Goal: Information Seeking & Learning: Learn about a topic

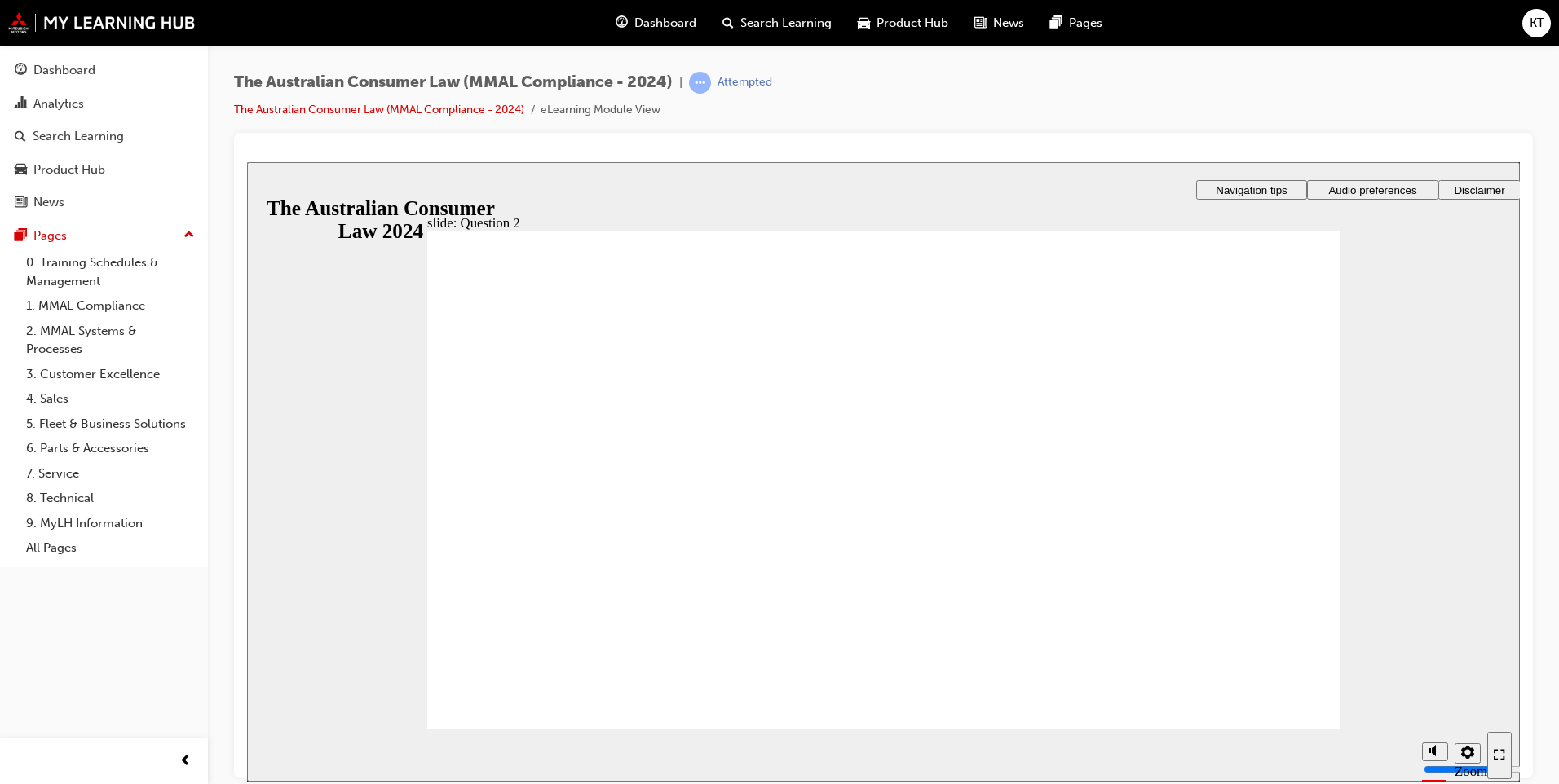
radio input "true"
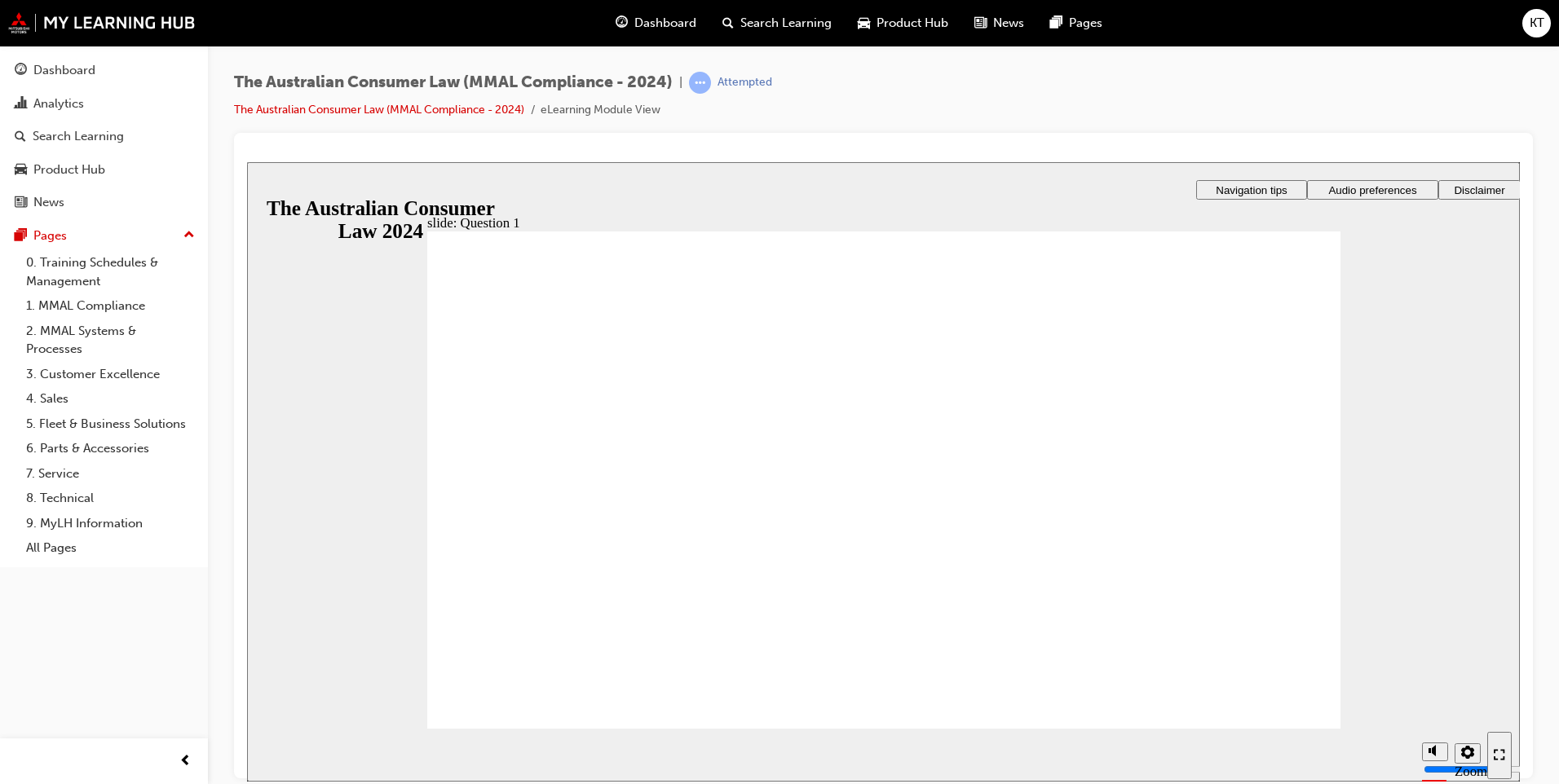
drag, startPoint x: 938, startPoint y: 481, endPoint x: 548, endPoint y: 613, distance: 411.7
radio input "true"
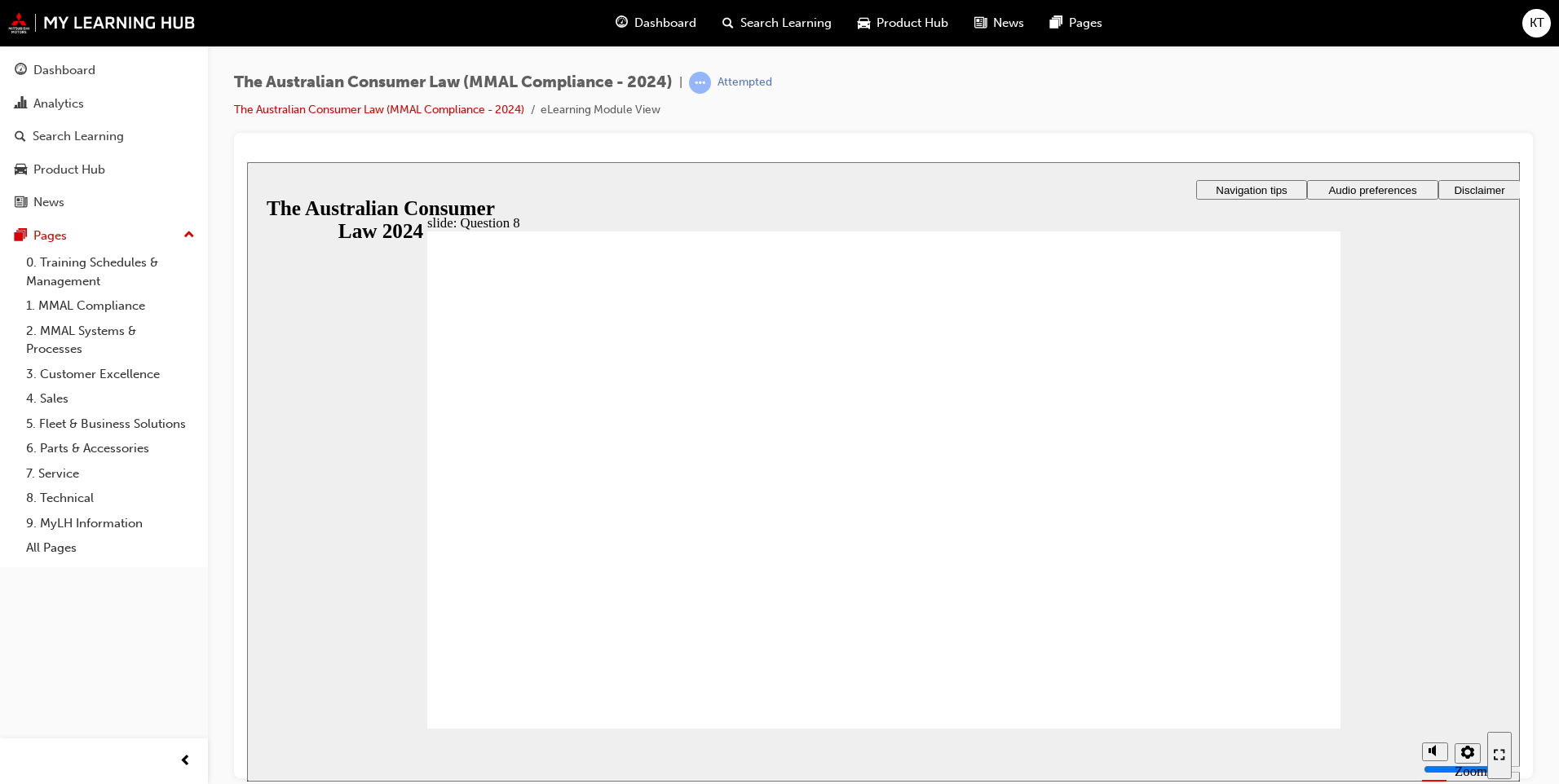
radio input "true"
checkbox input "true"
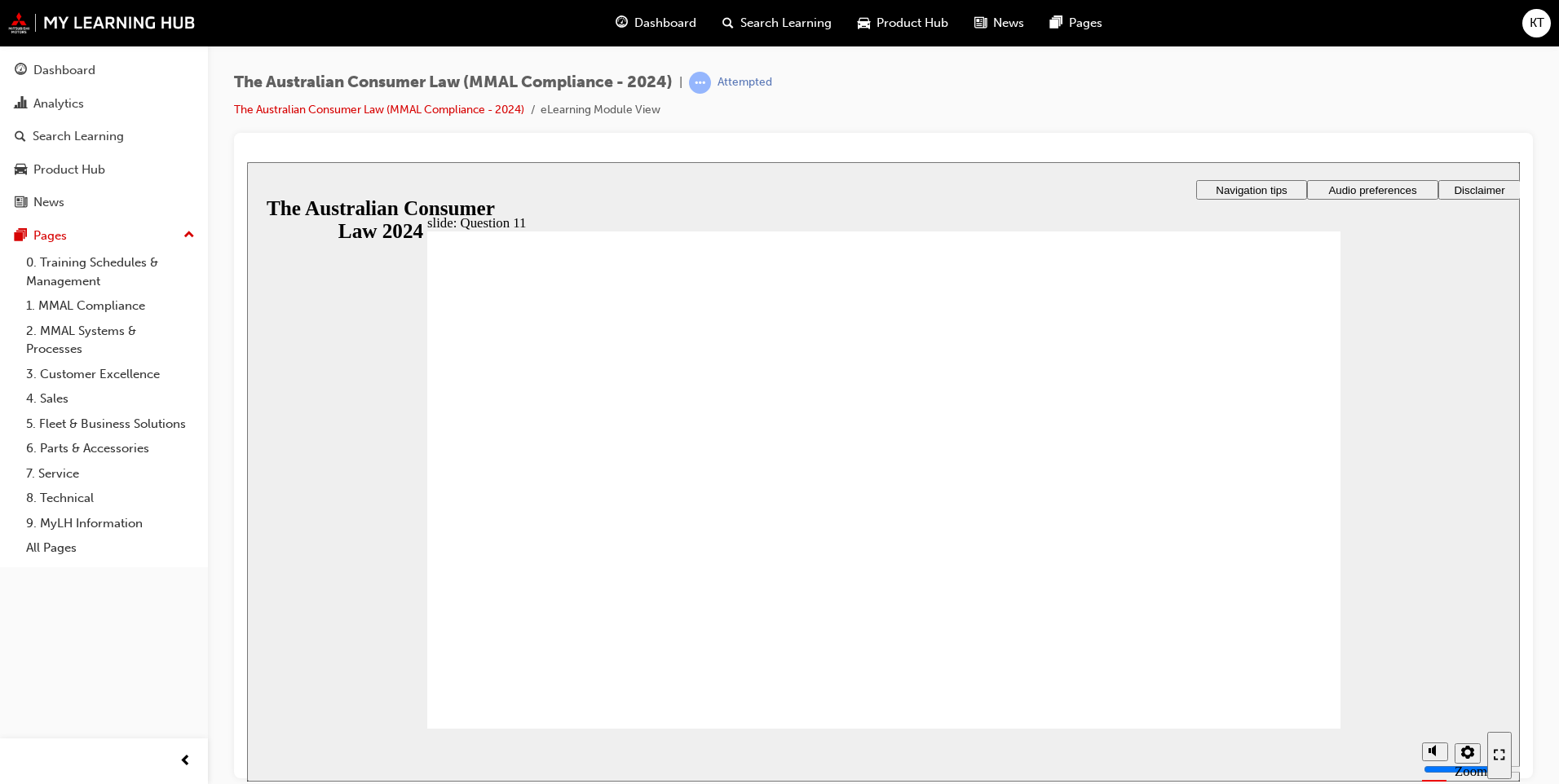
checkbox input "true"
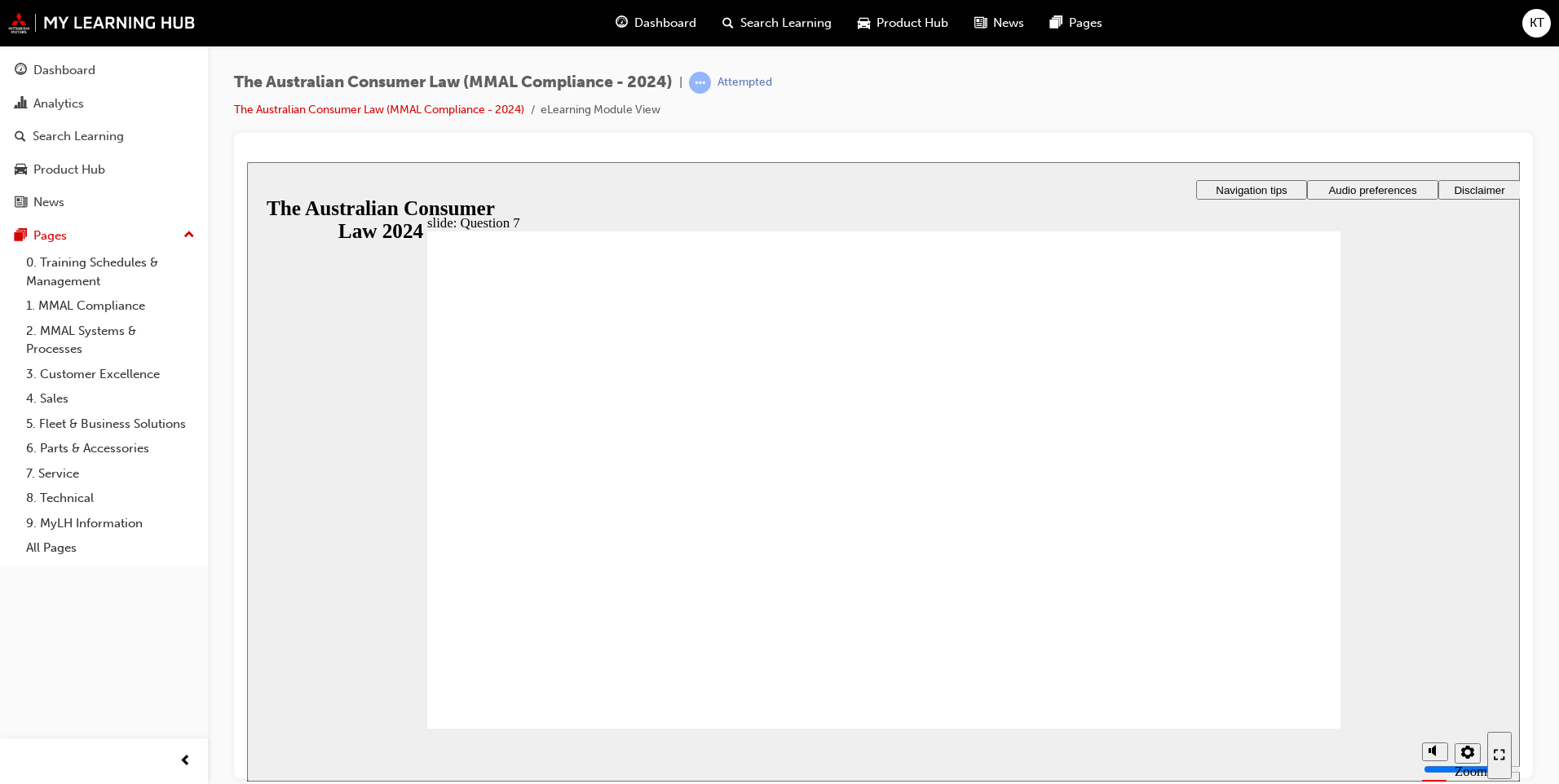
checkbox input "true"
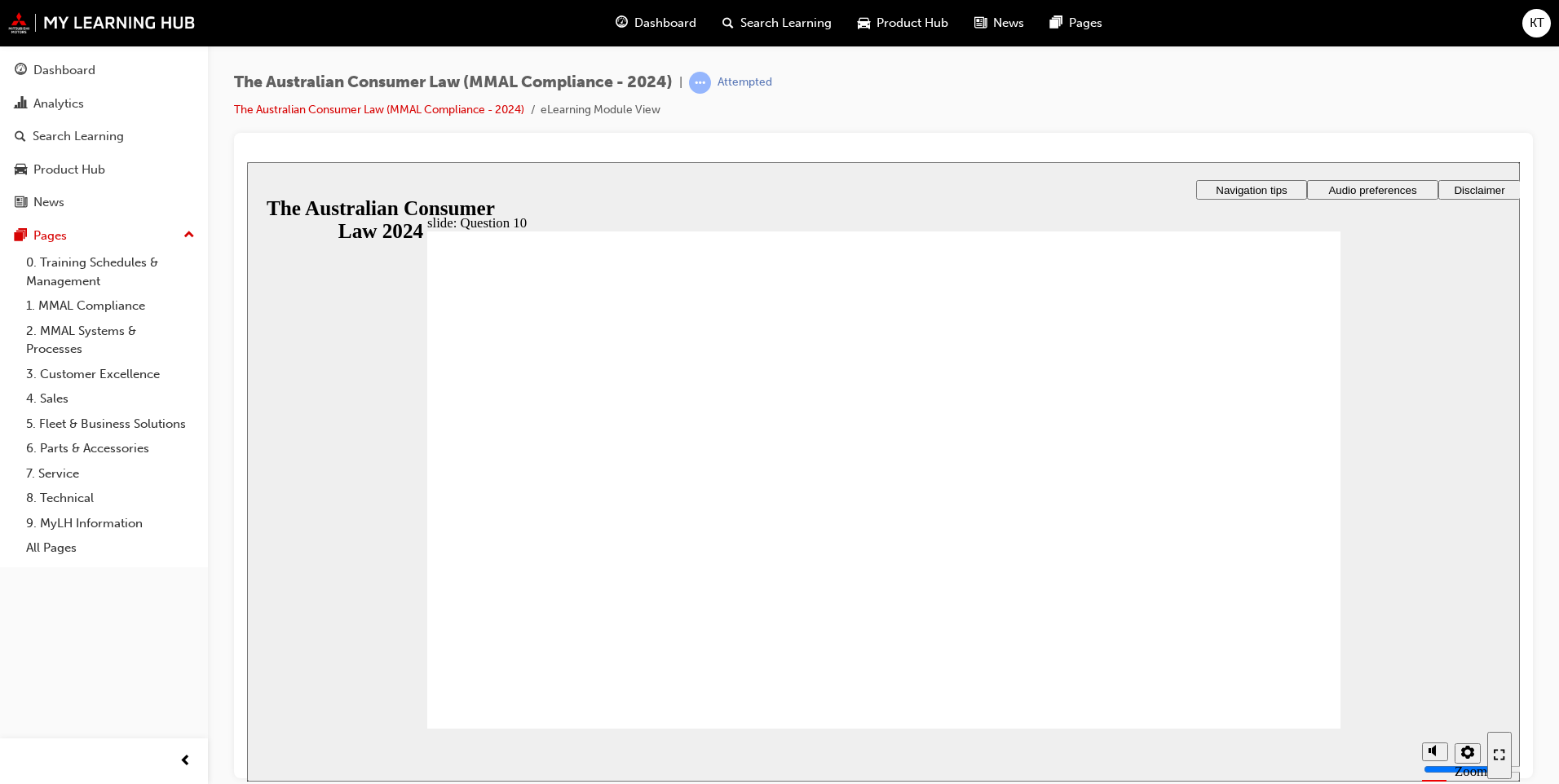
checkbox input "true"
drag, startPoint x: 829, startPoint y: 532, endPoint x: 567, endPoint y: 707, distance: 315.1
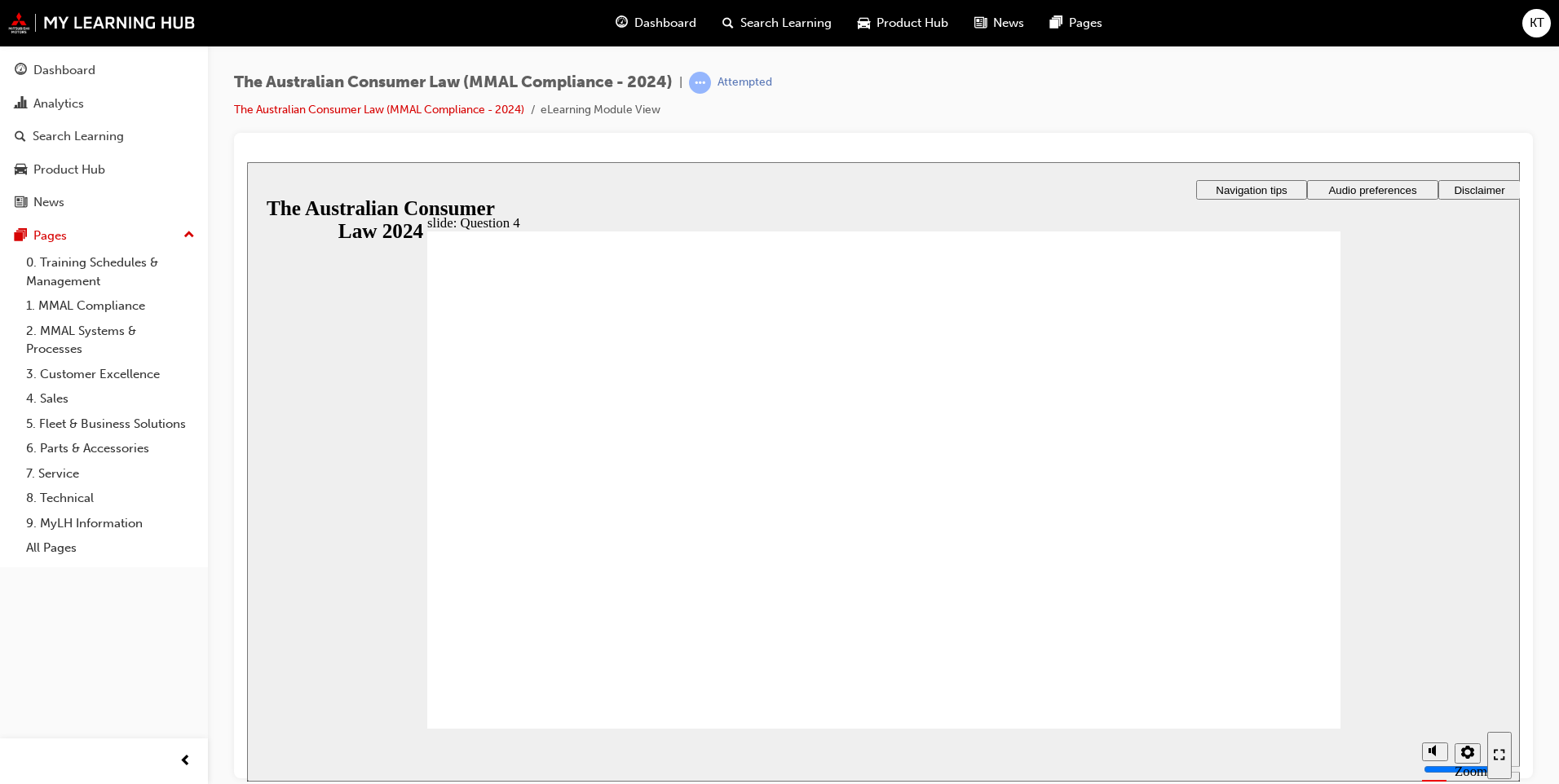
checkbox input "true"
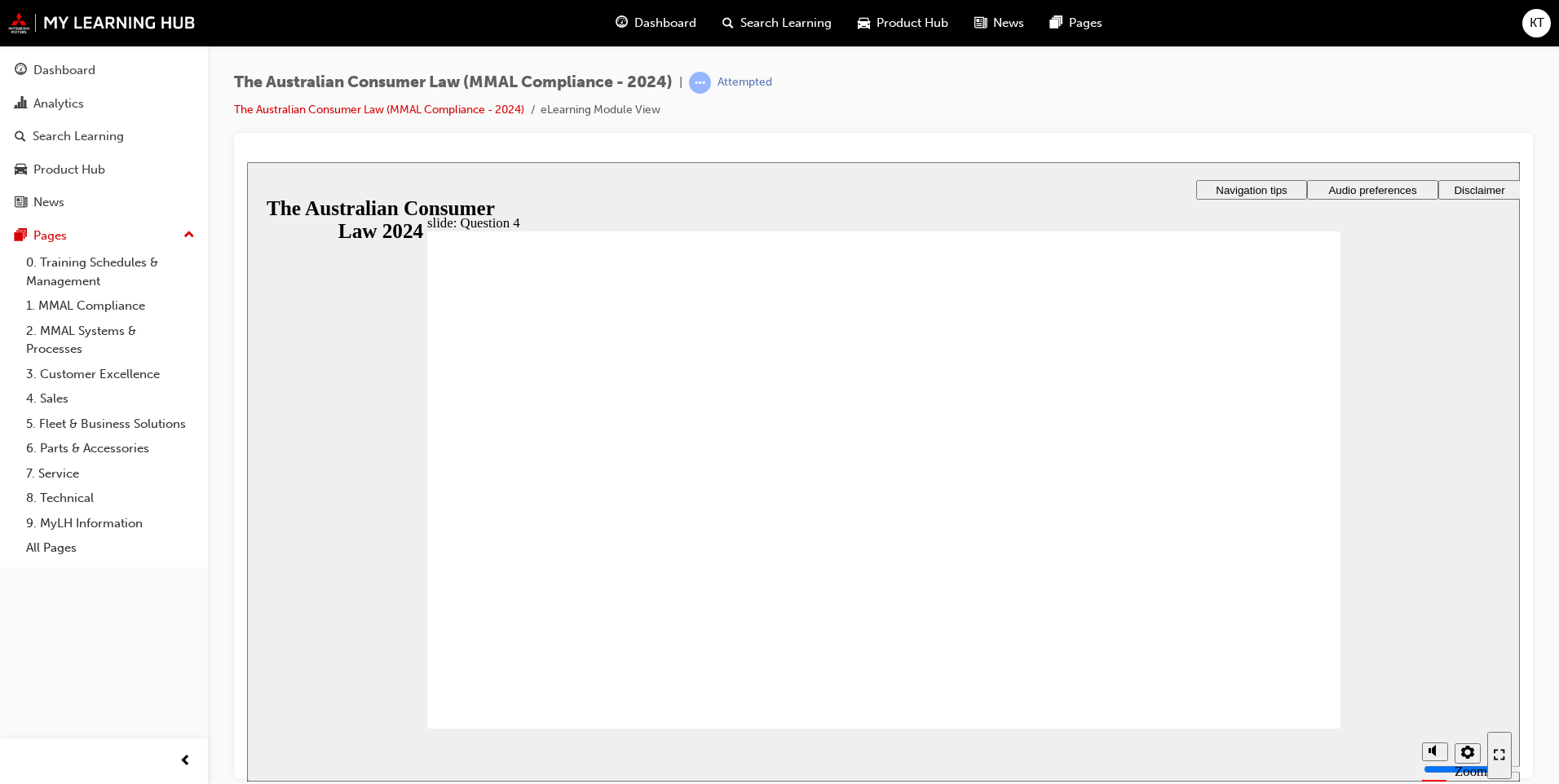
radio input "true"
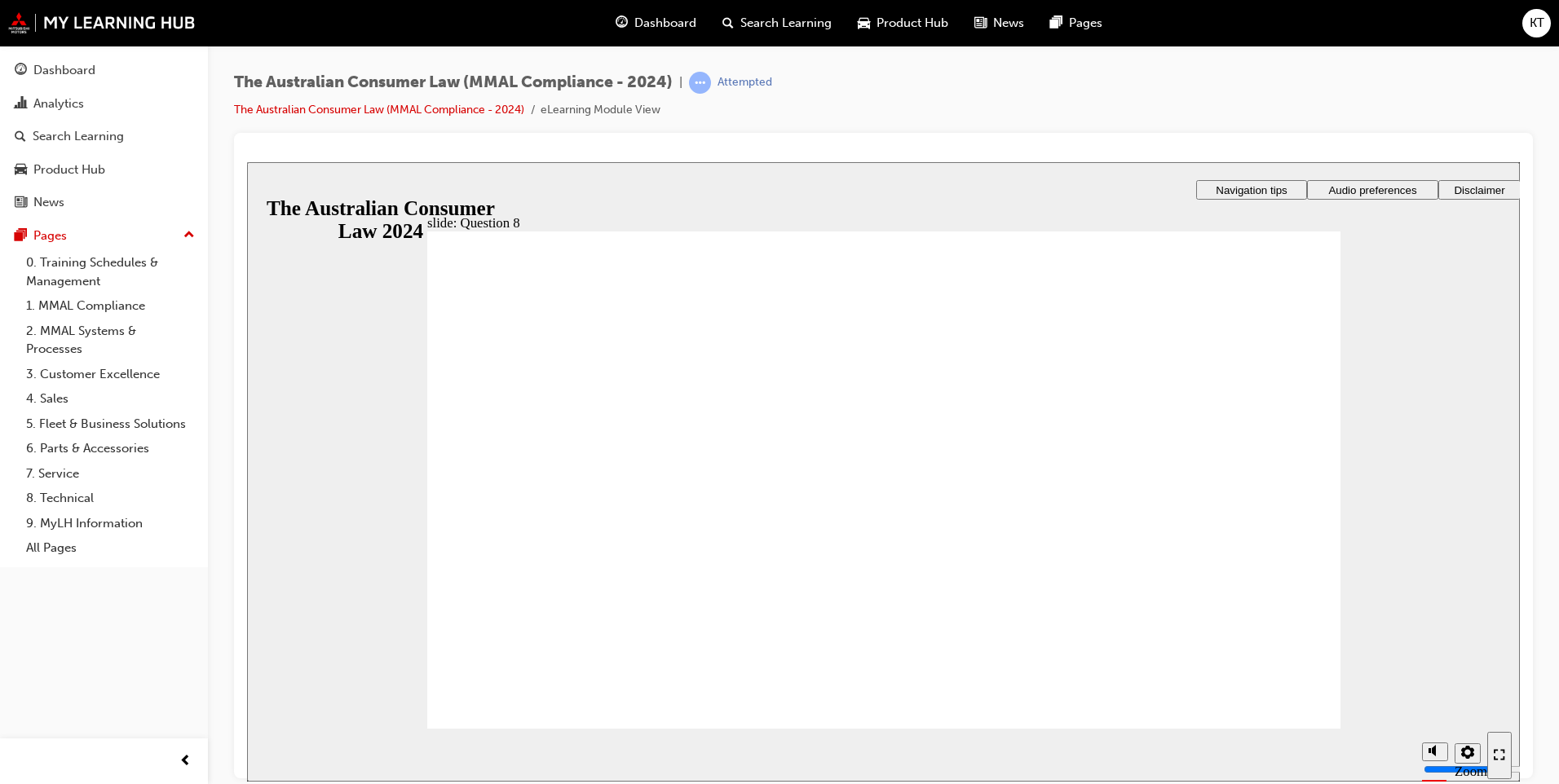
radio input "true"
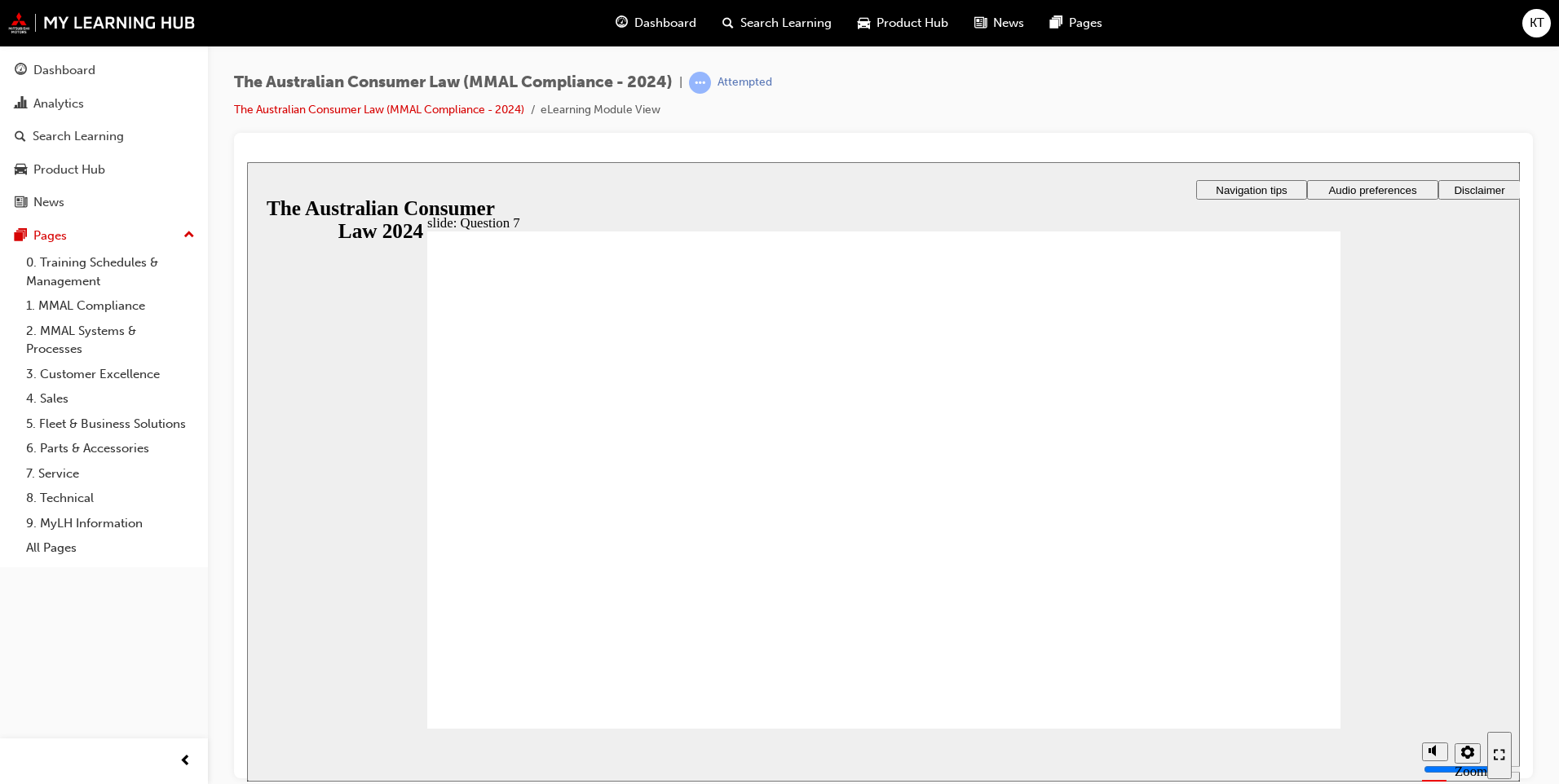
checkbox input "true"
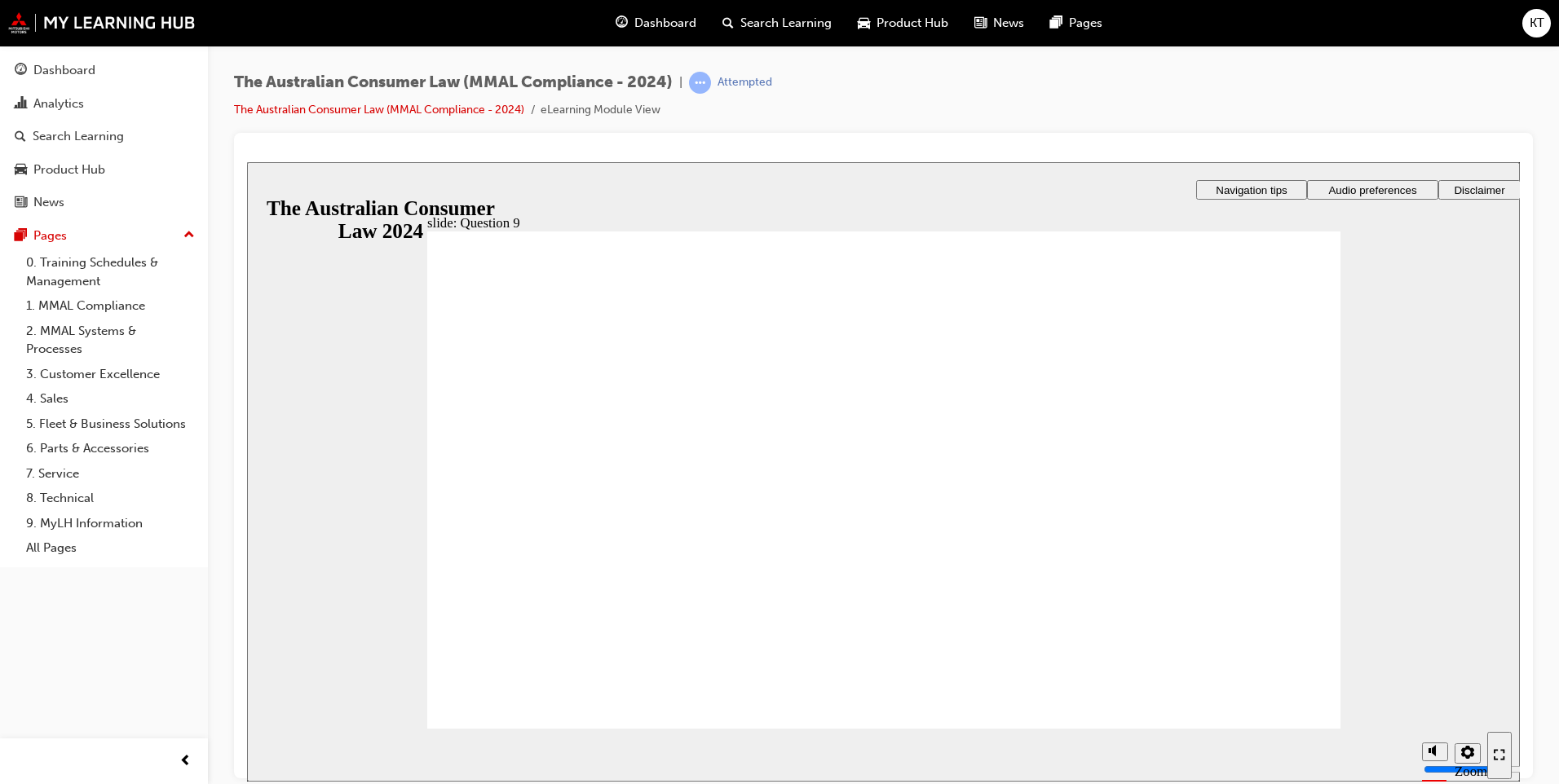
checkbox input "true"
checkbox input "false"
radio input "true"
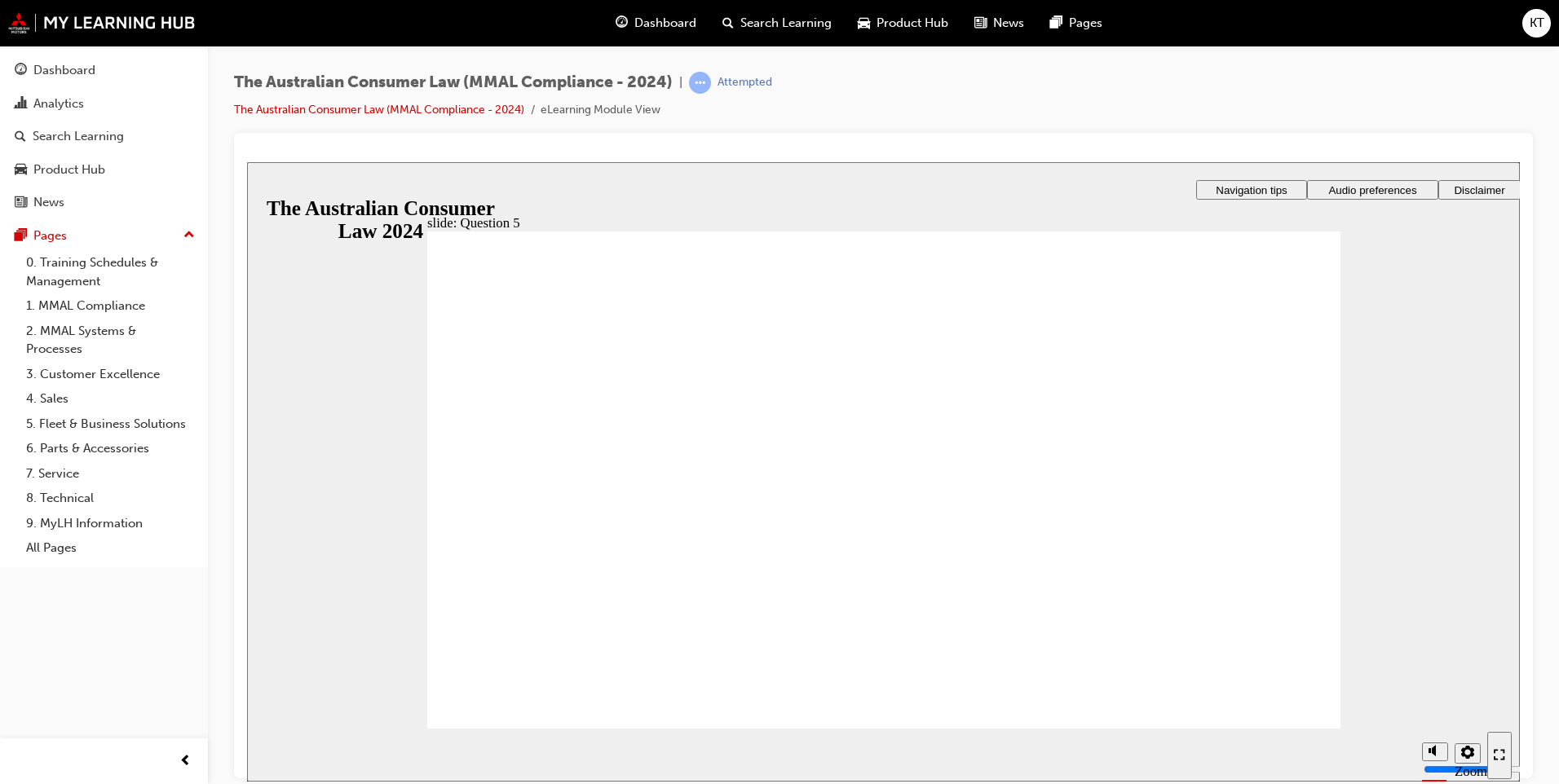
radio input "true"
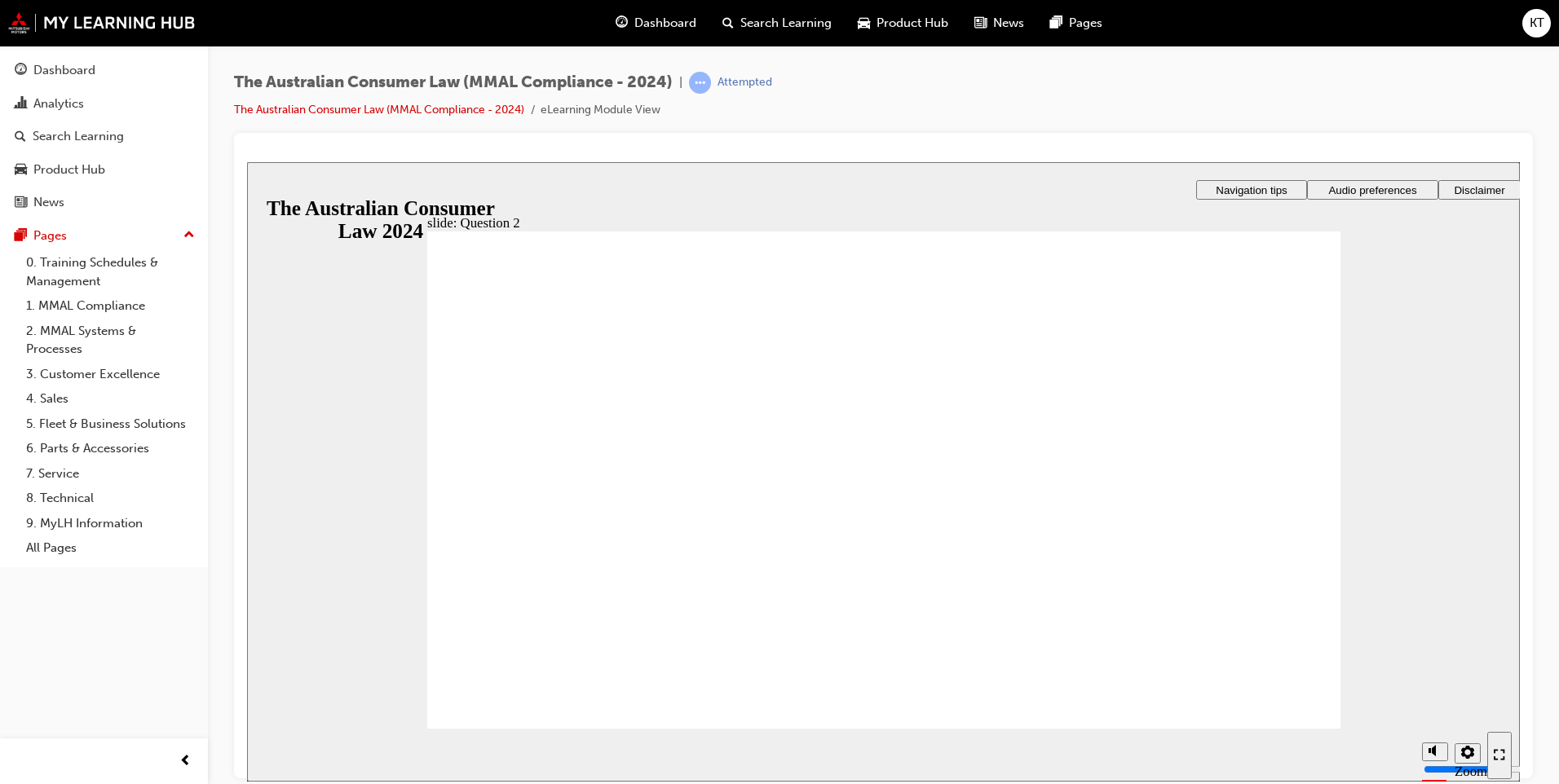
radio input "true"
checkbox input "true"
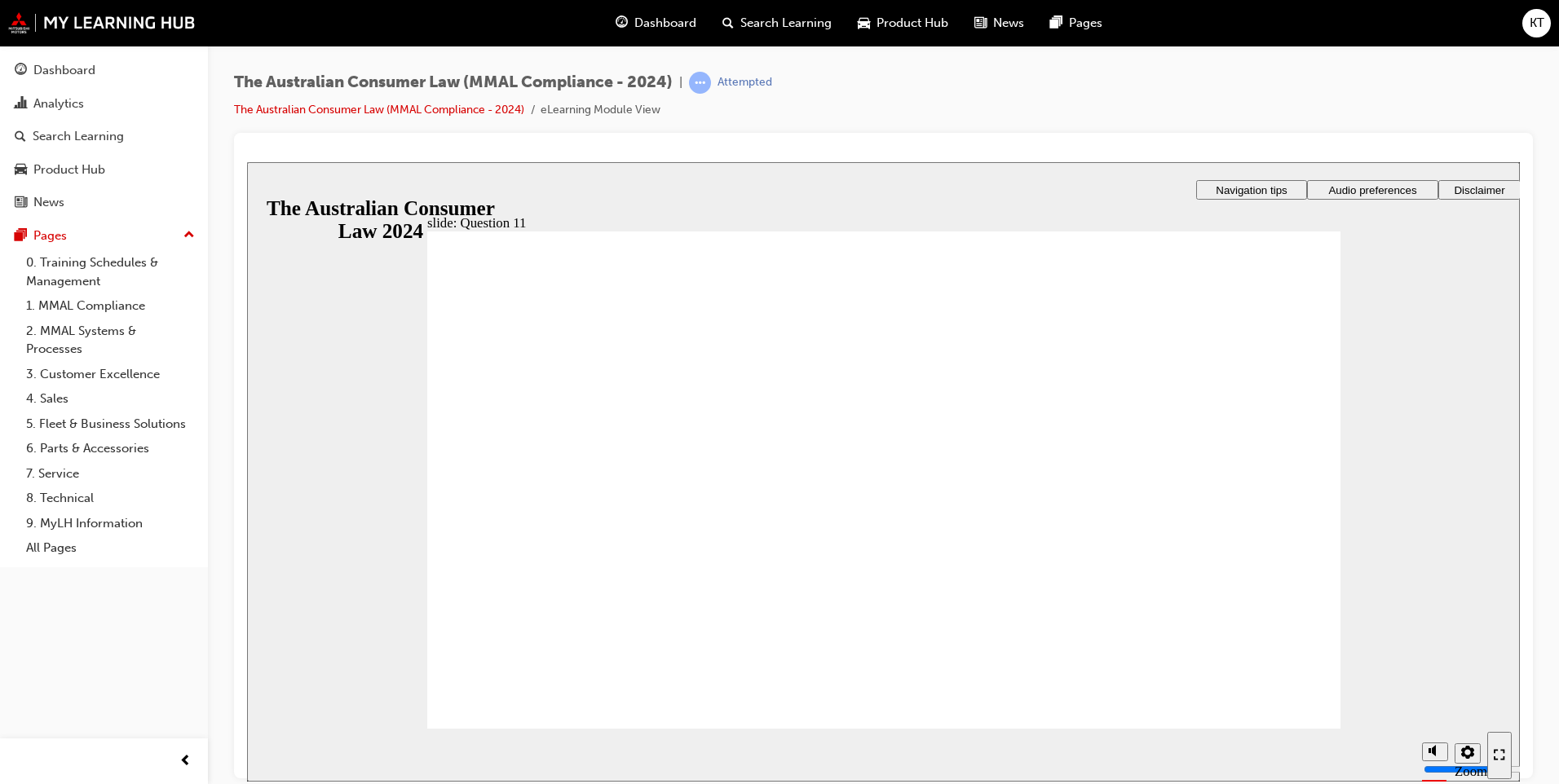
checkbox input "true"
radio input "true"
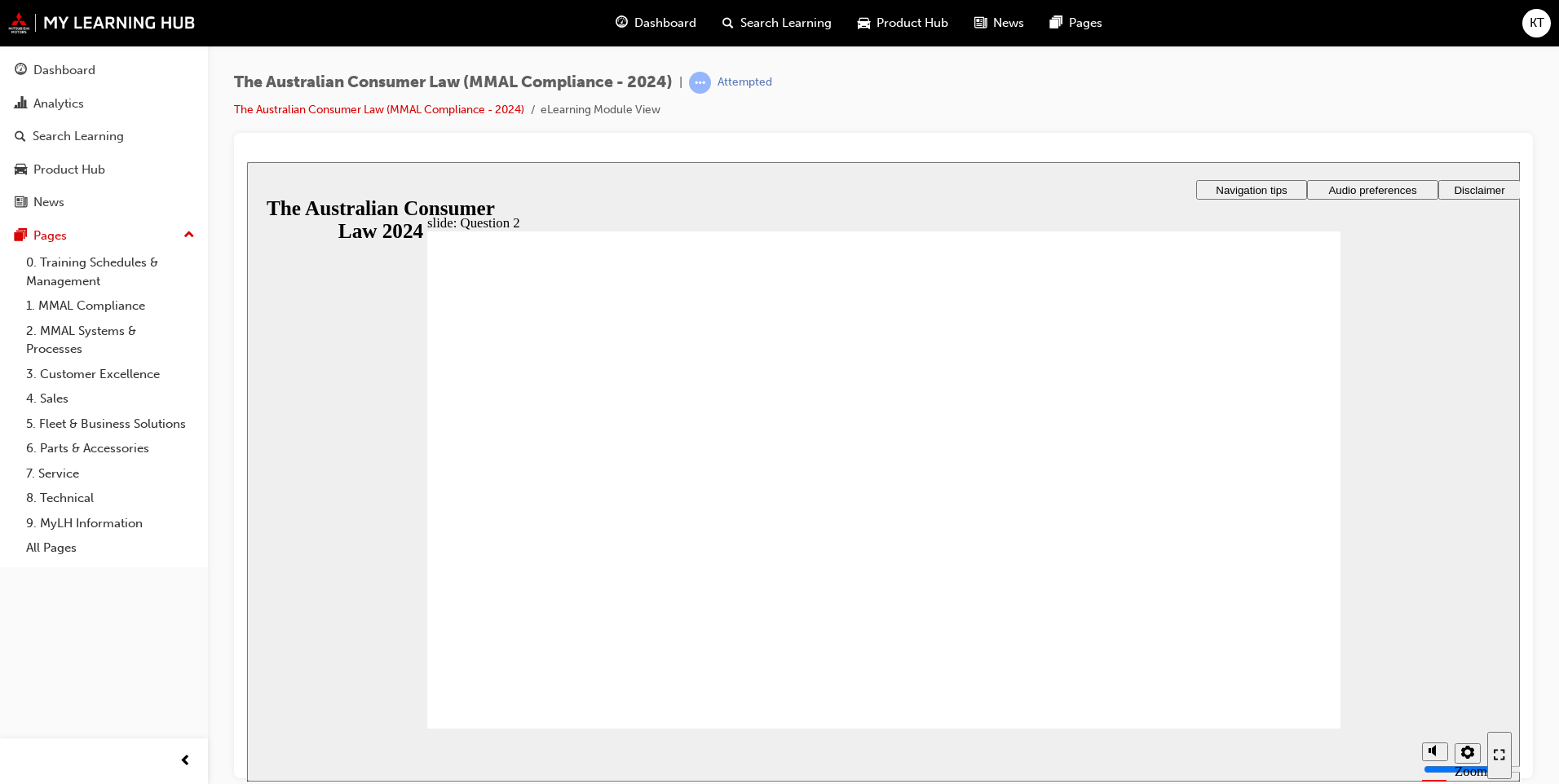
drag, startPoint x: 595, startPoint y: 542, endPoint x: 585, endPoint y: 690, distance: 148.3
click at [1318, 731] on section "Playback Speed 2 1.75 1.5 1.25 Normal" at bounding box center [883, 754] width 1273 height 53
checkbox input "true"
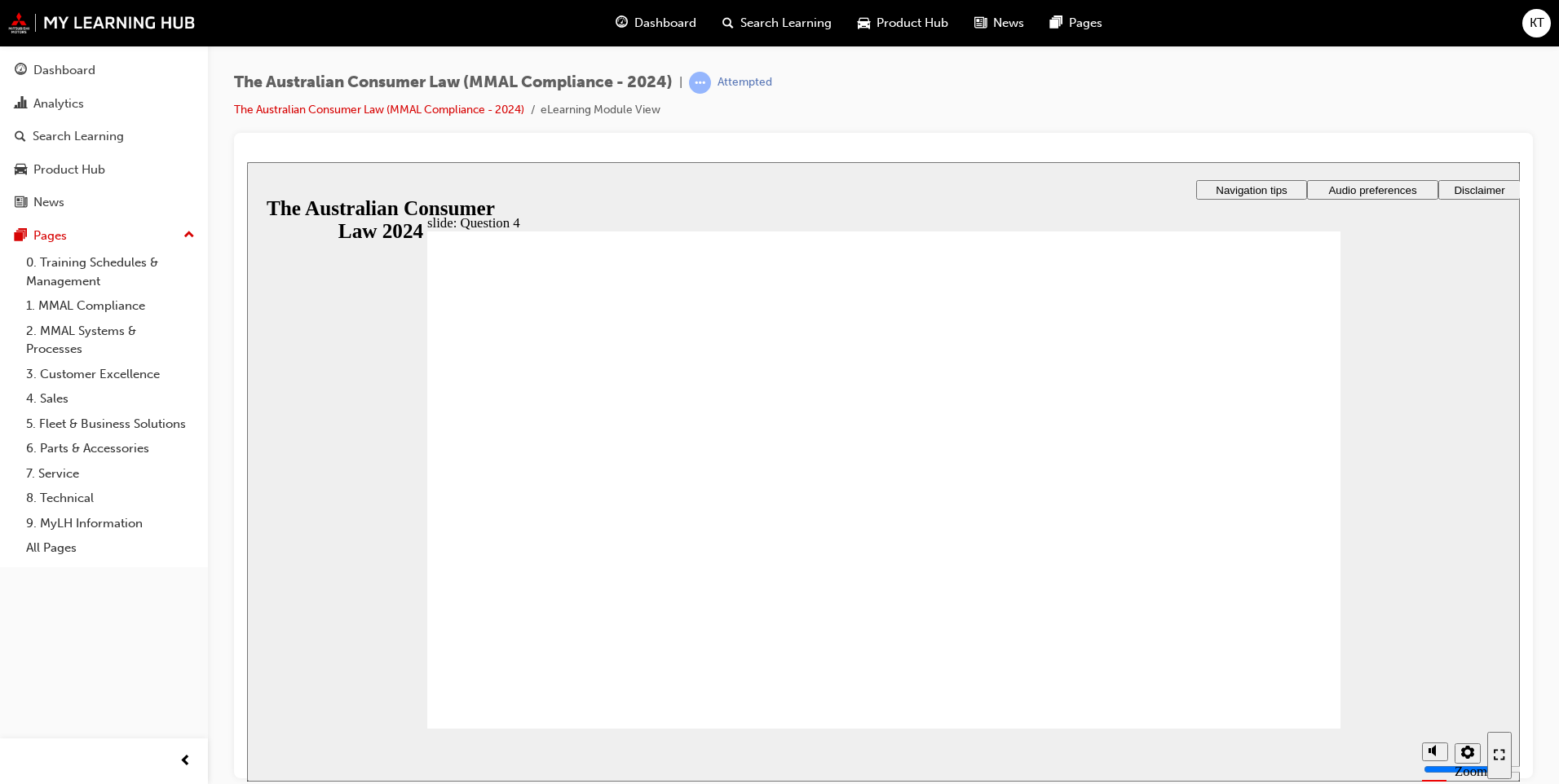
checkbox input "true"
drag, startPoint x: 617, startPoint y: 560, endPoint x: 592, endPoint y: 679, distance: 121.6
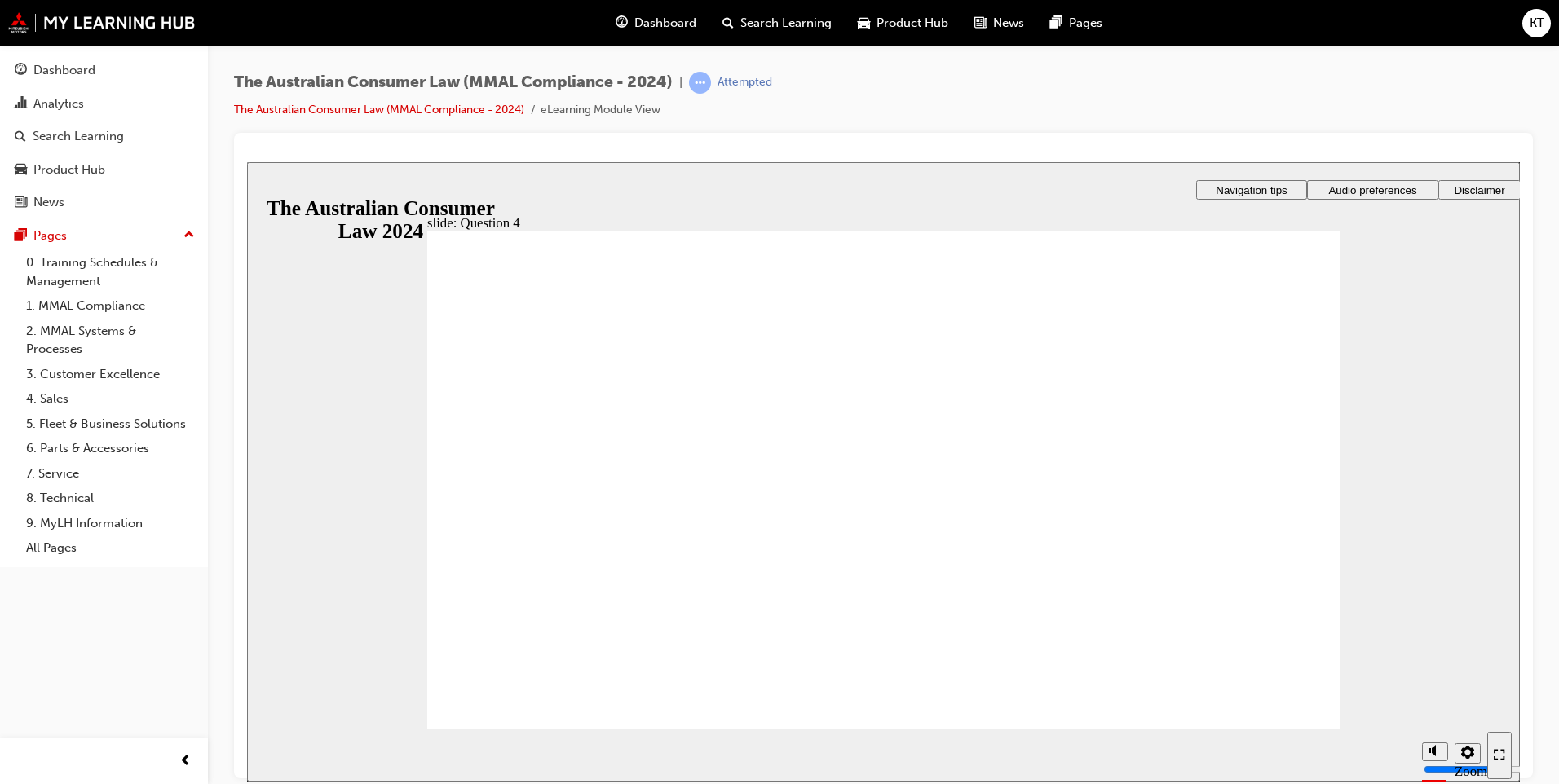
radio input "true"
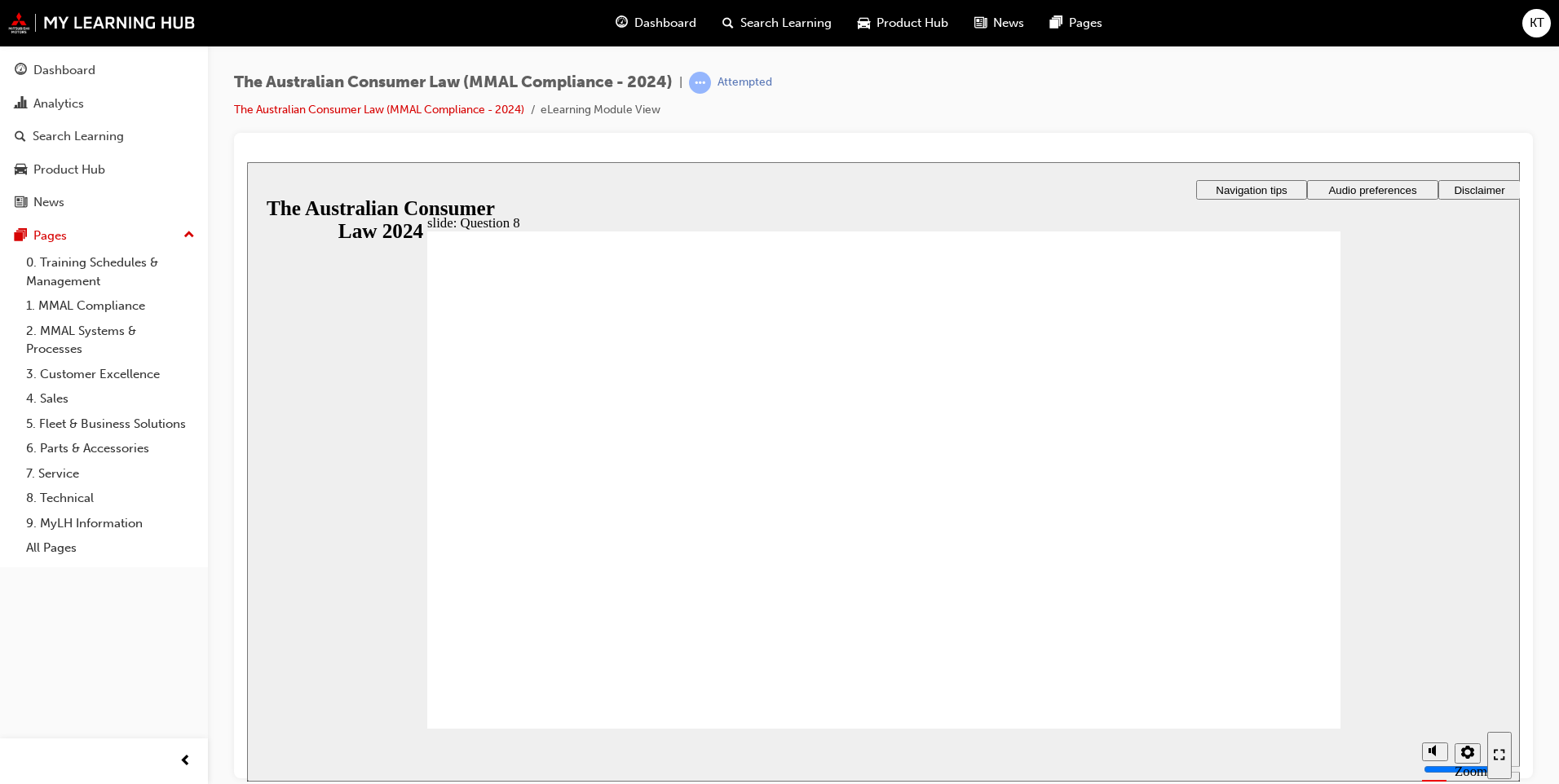
radio input "true"
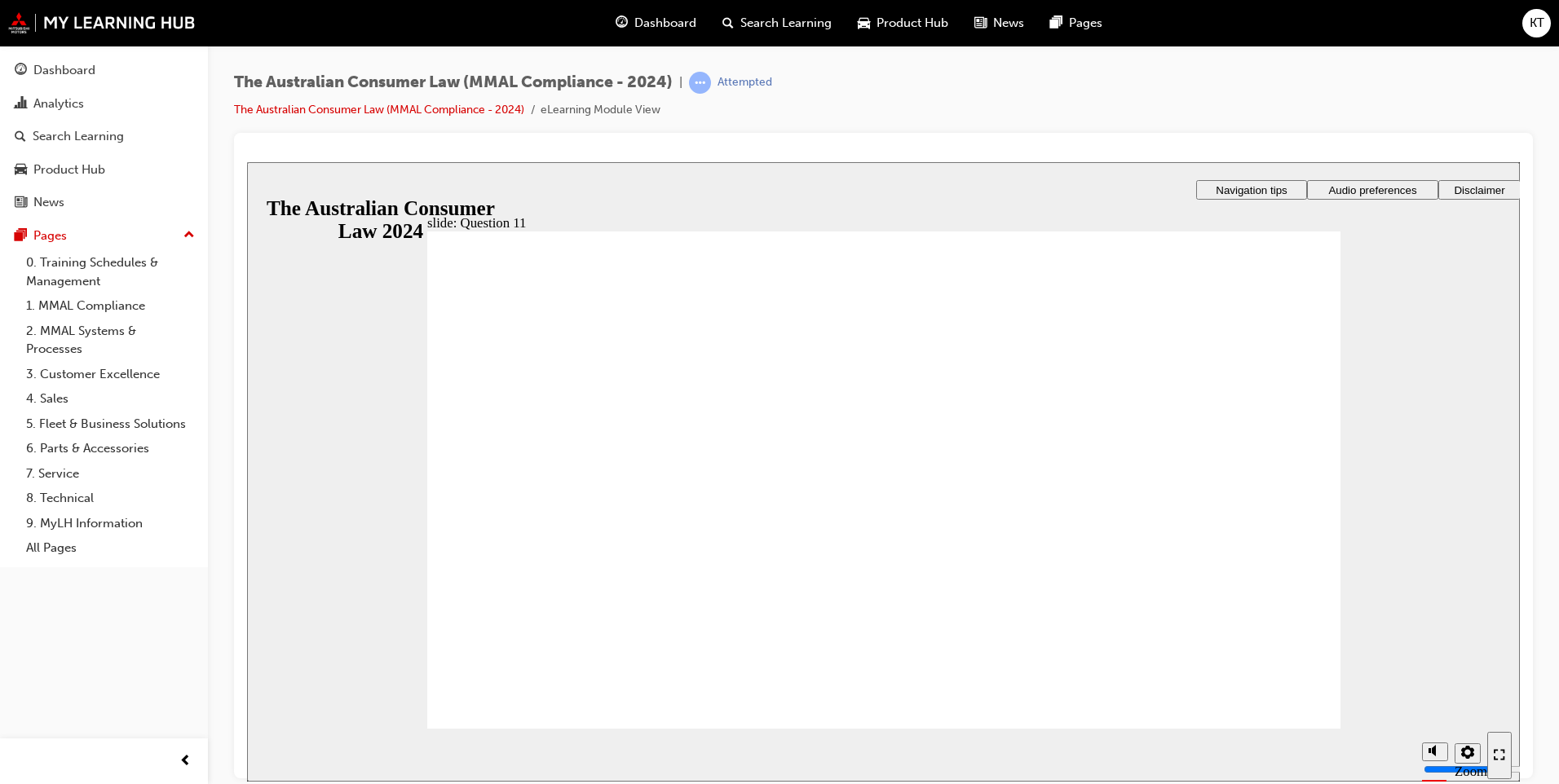
checkbox input "true"
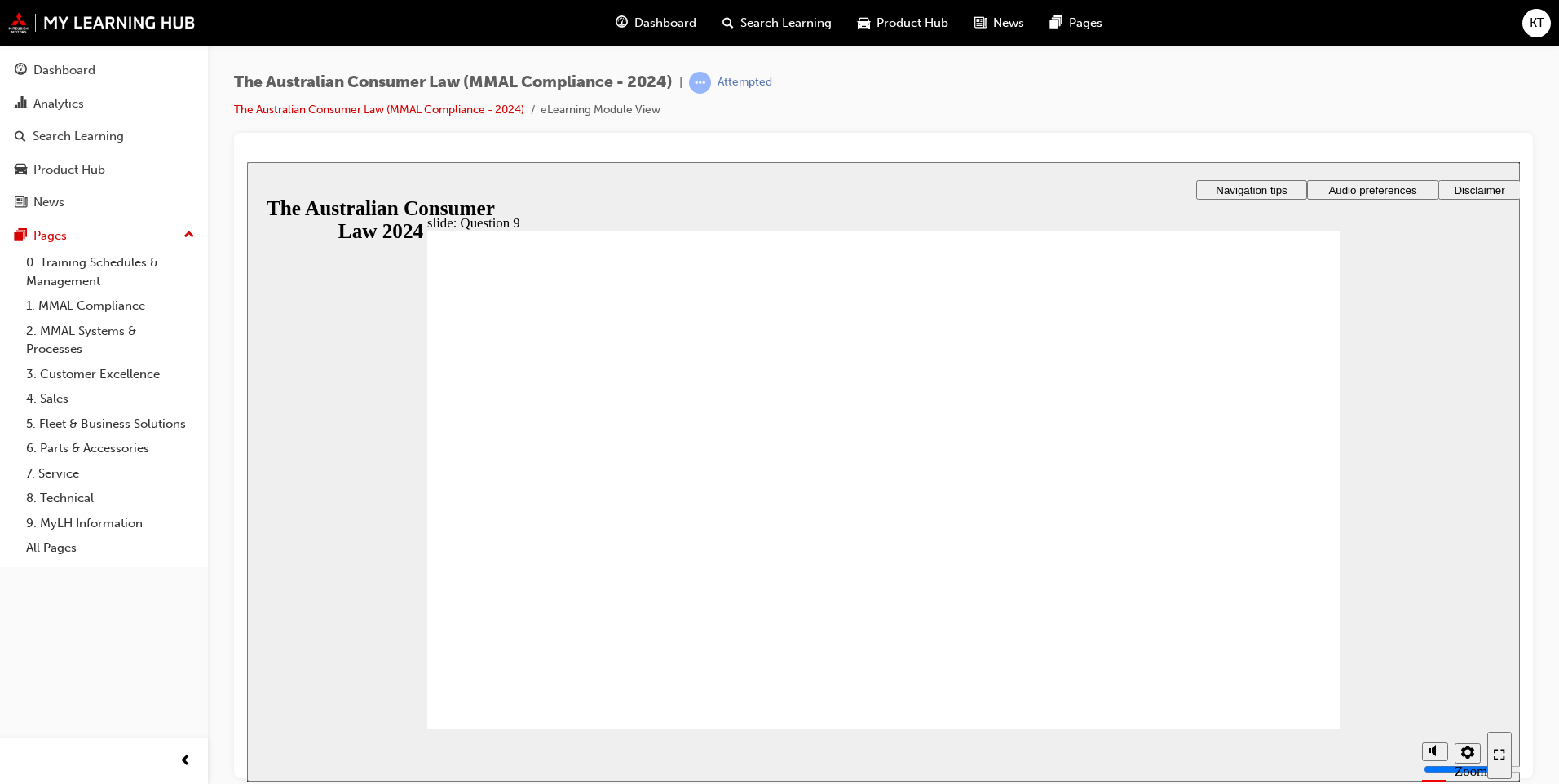
checkbox input "true"
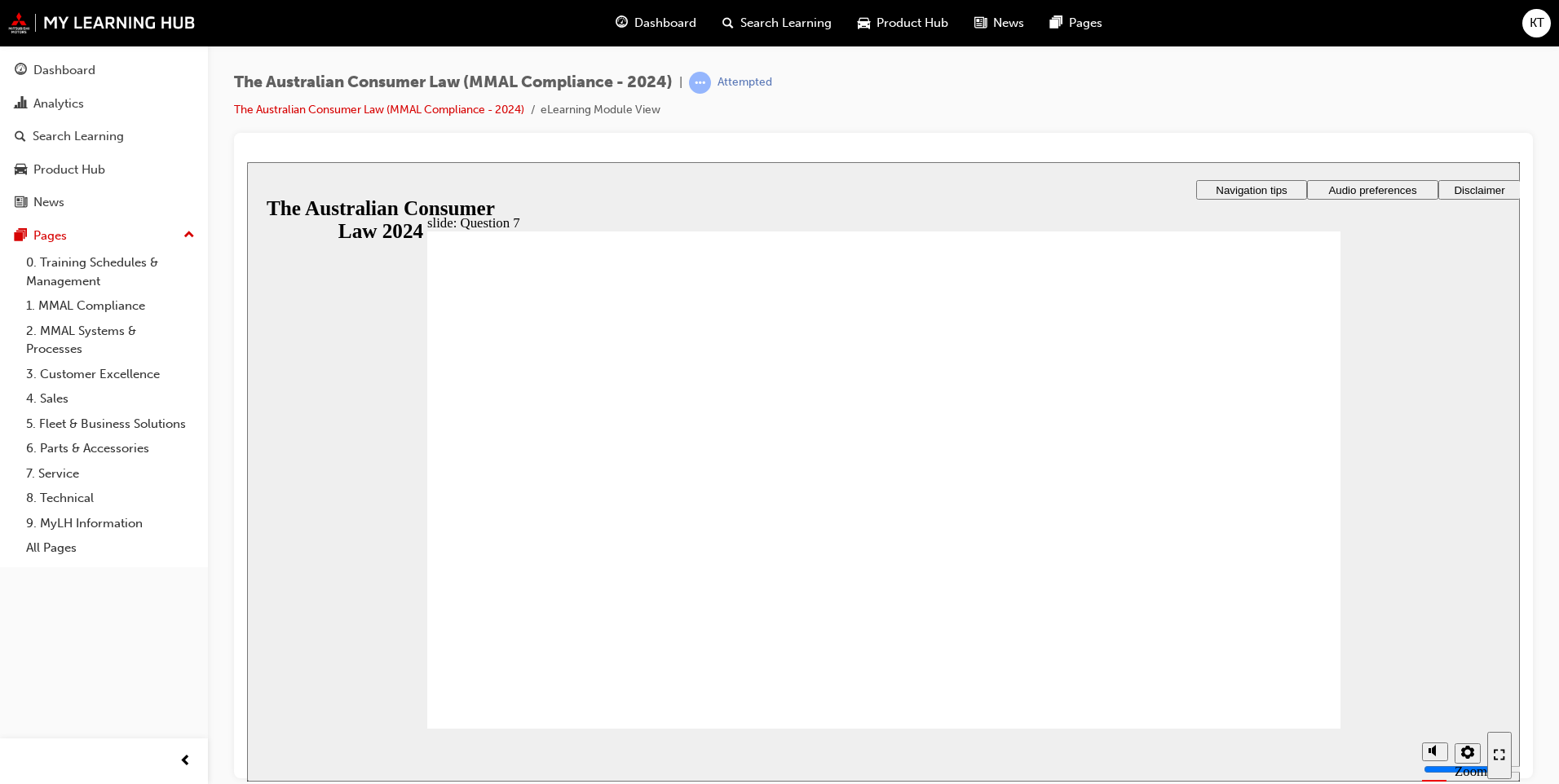
checkbox input "true"
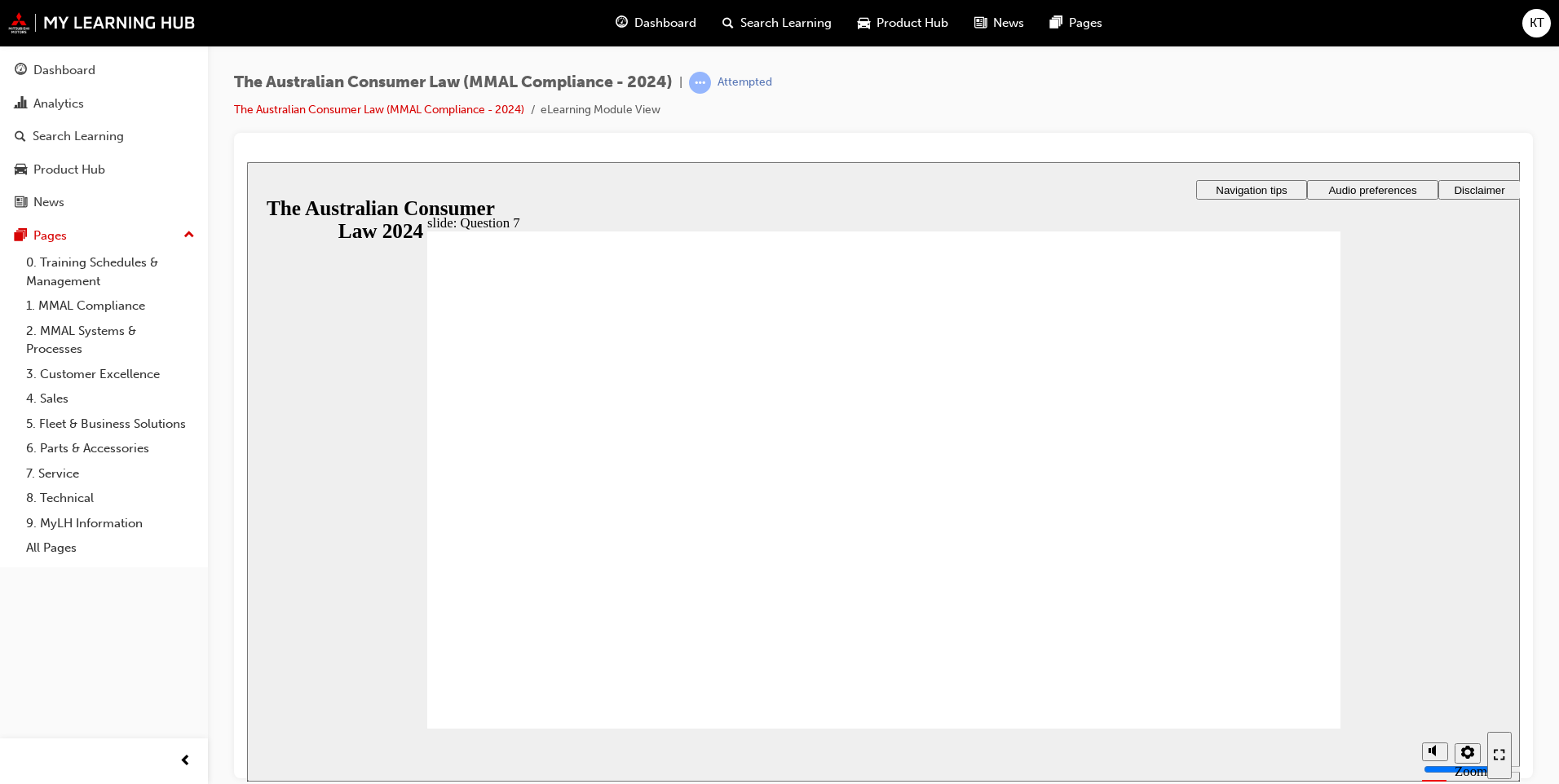
radio input "true"
checkbox input "true"
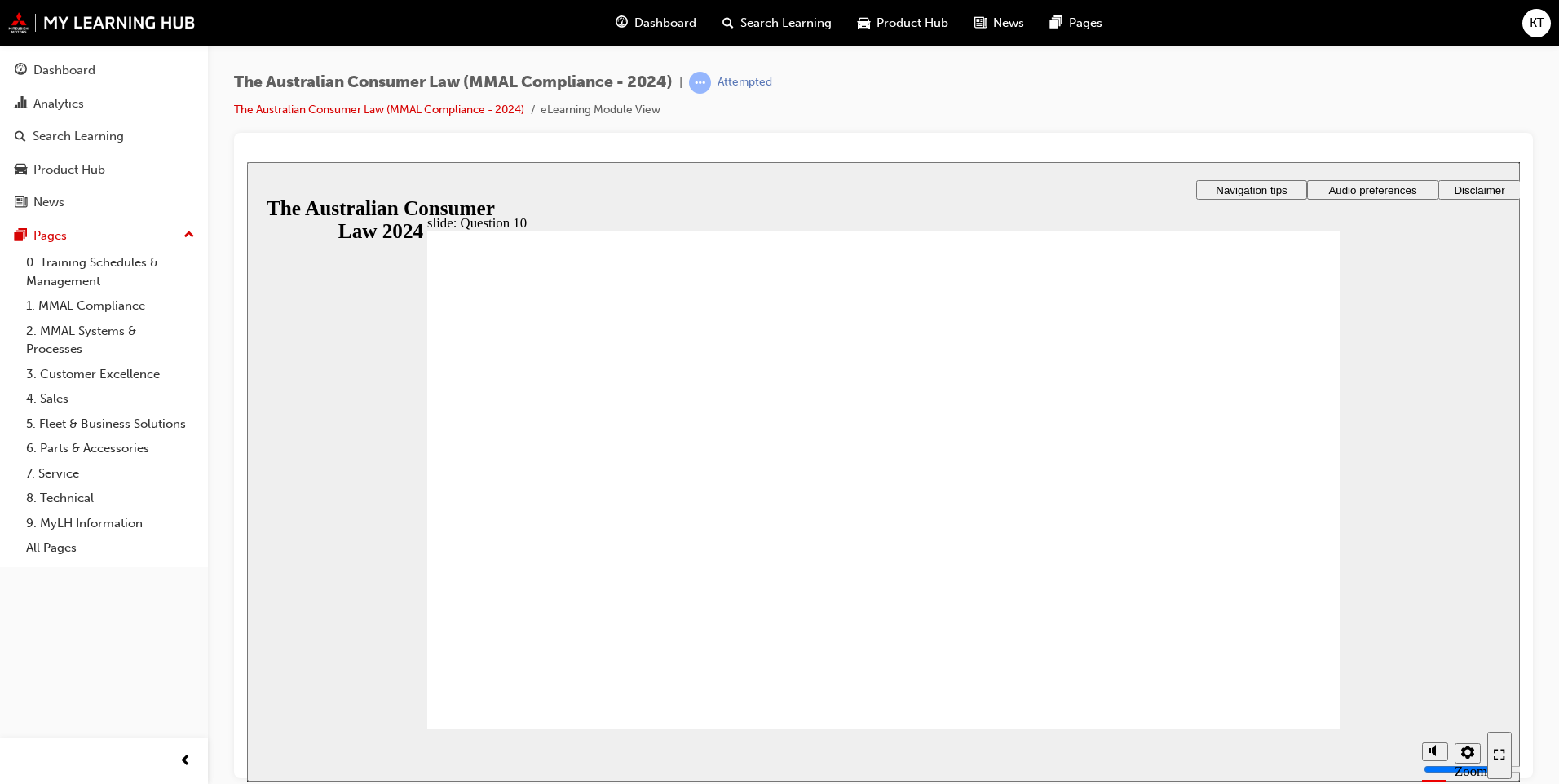
checkbox input "true"
radio input "true"
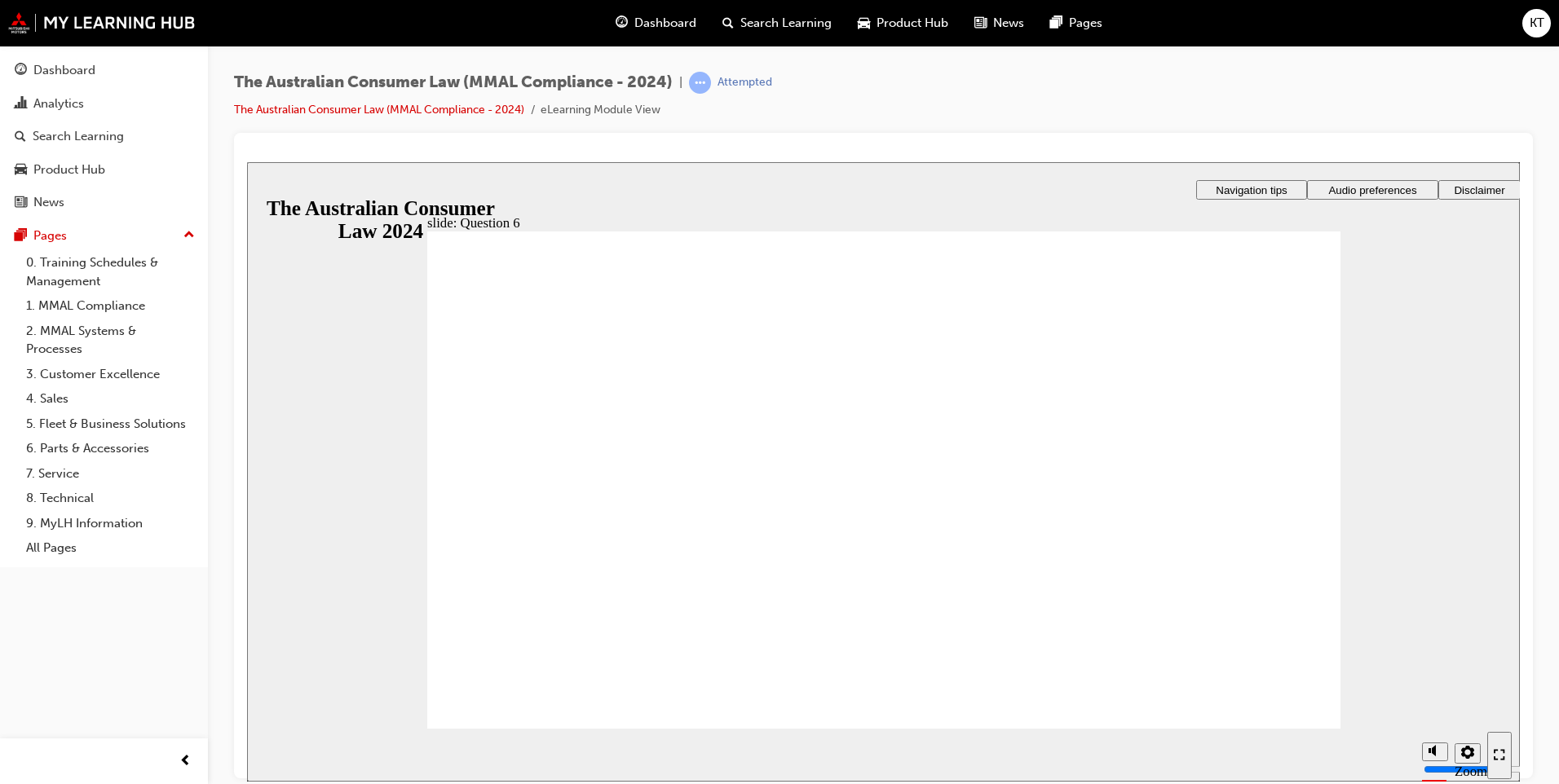
checkbox input "true"
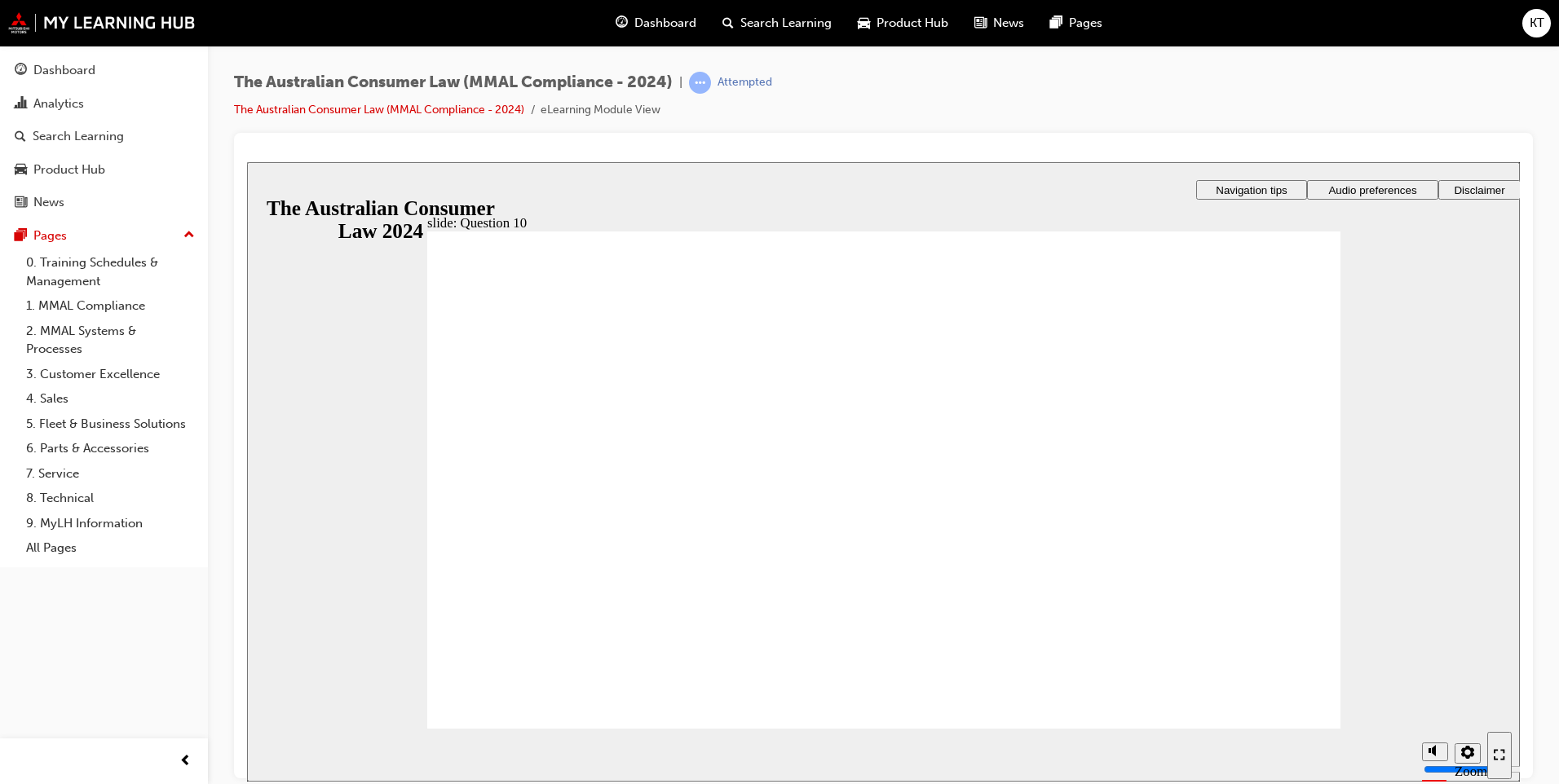
checkbox input "true"
radio input "true"
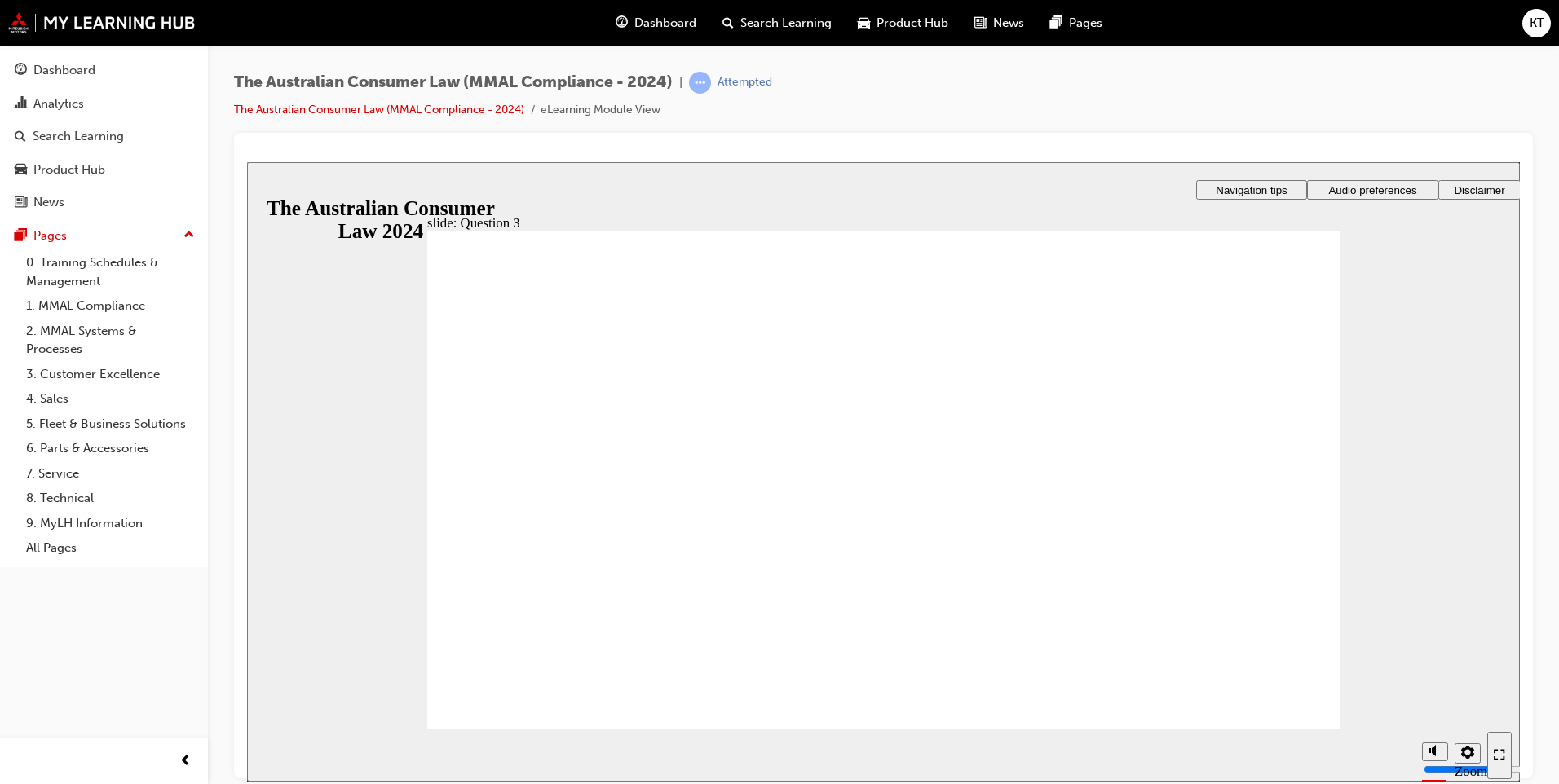
checkbox input "true"
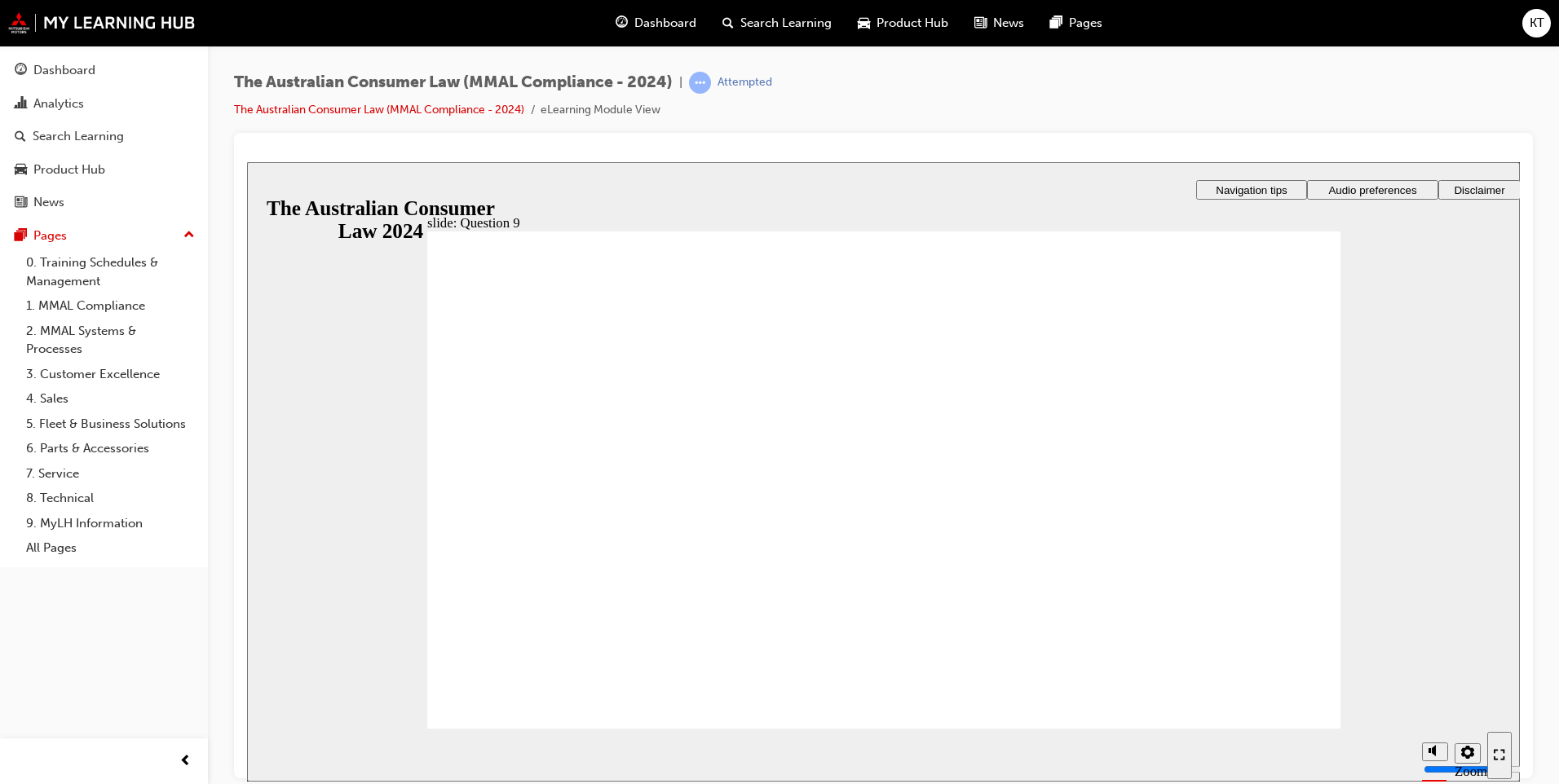
radio input "true"
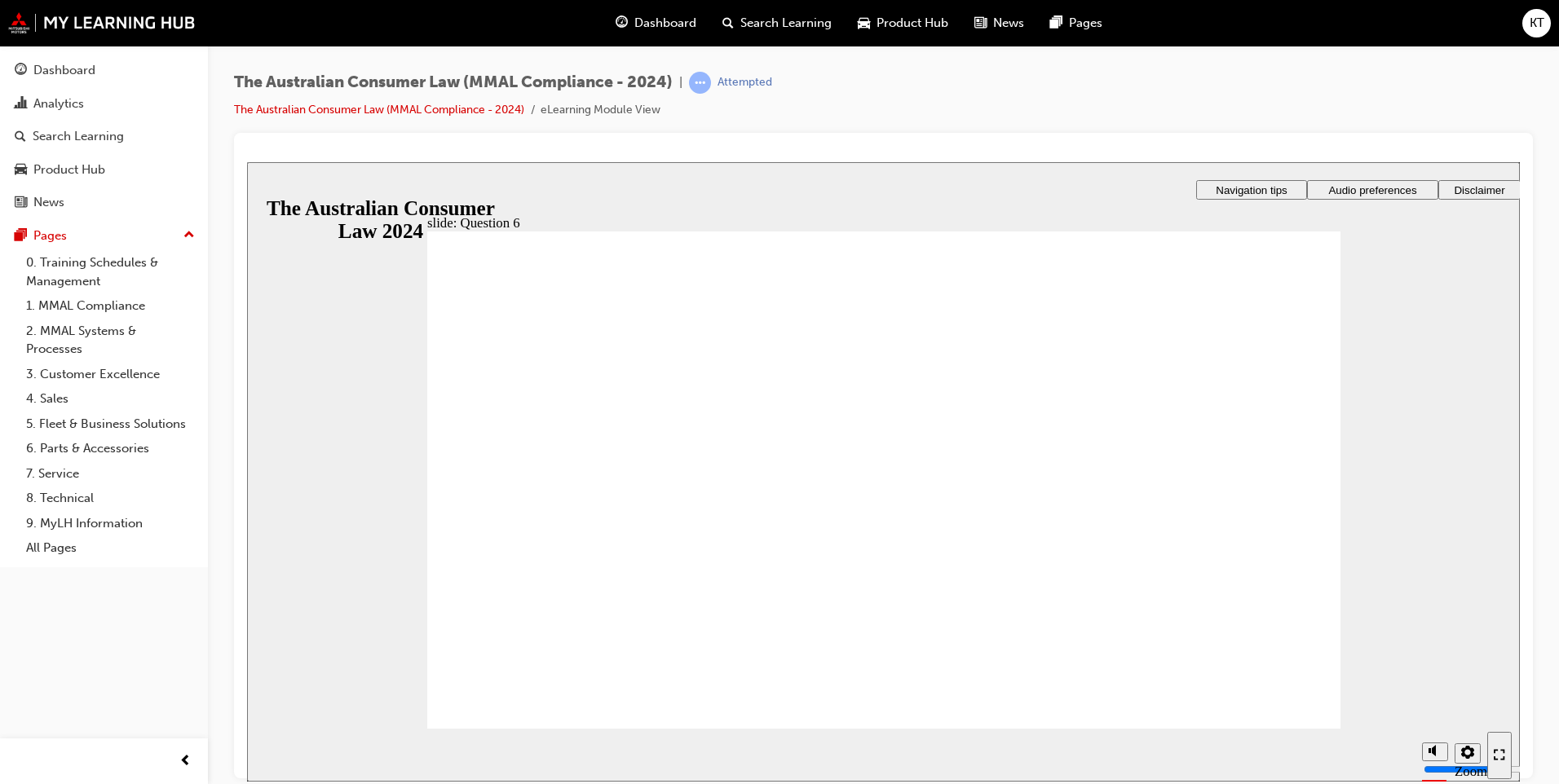
radio input "true"
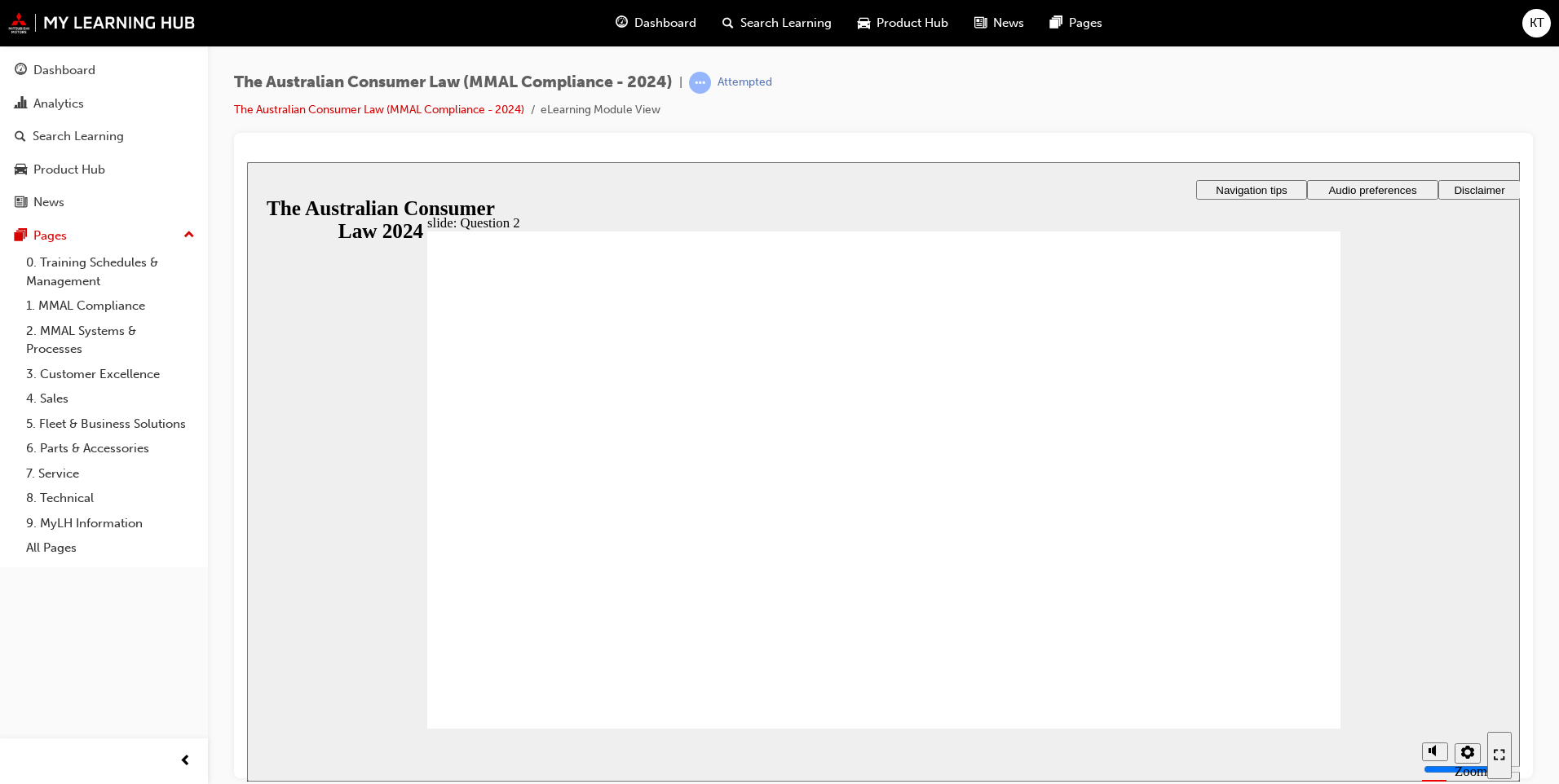
checkbox input "true"
drag, startPoint x: 814, startPoint y: 575, endPoint x: 806, endPoint y: 566, distance: 12.0
checkbox input "true"
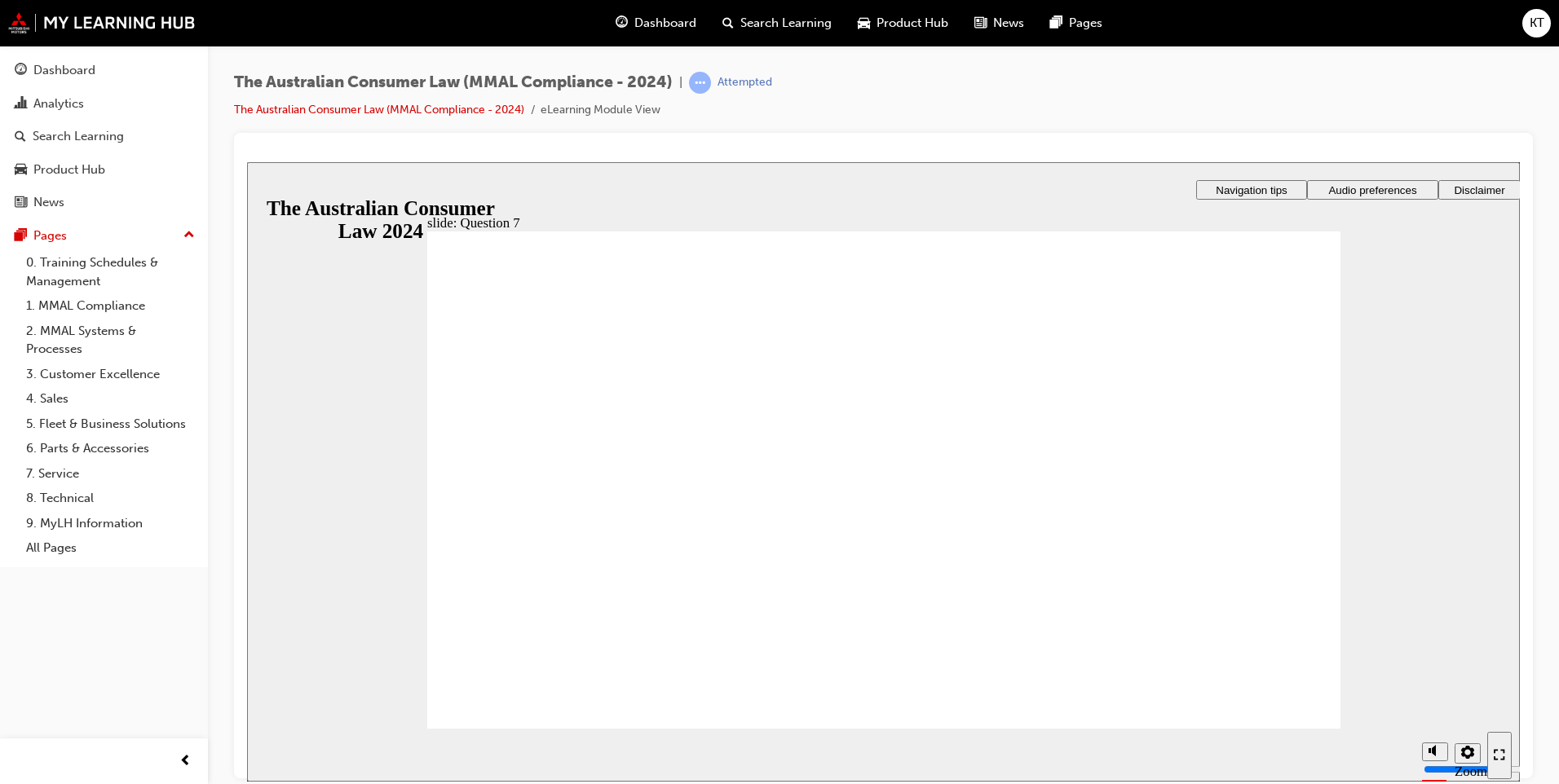
checkbox input "true"
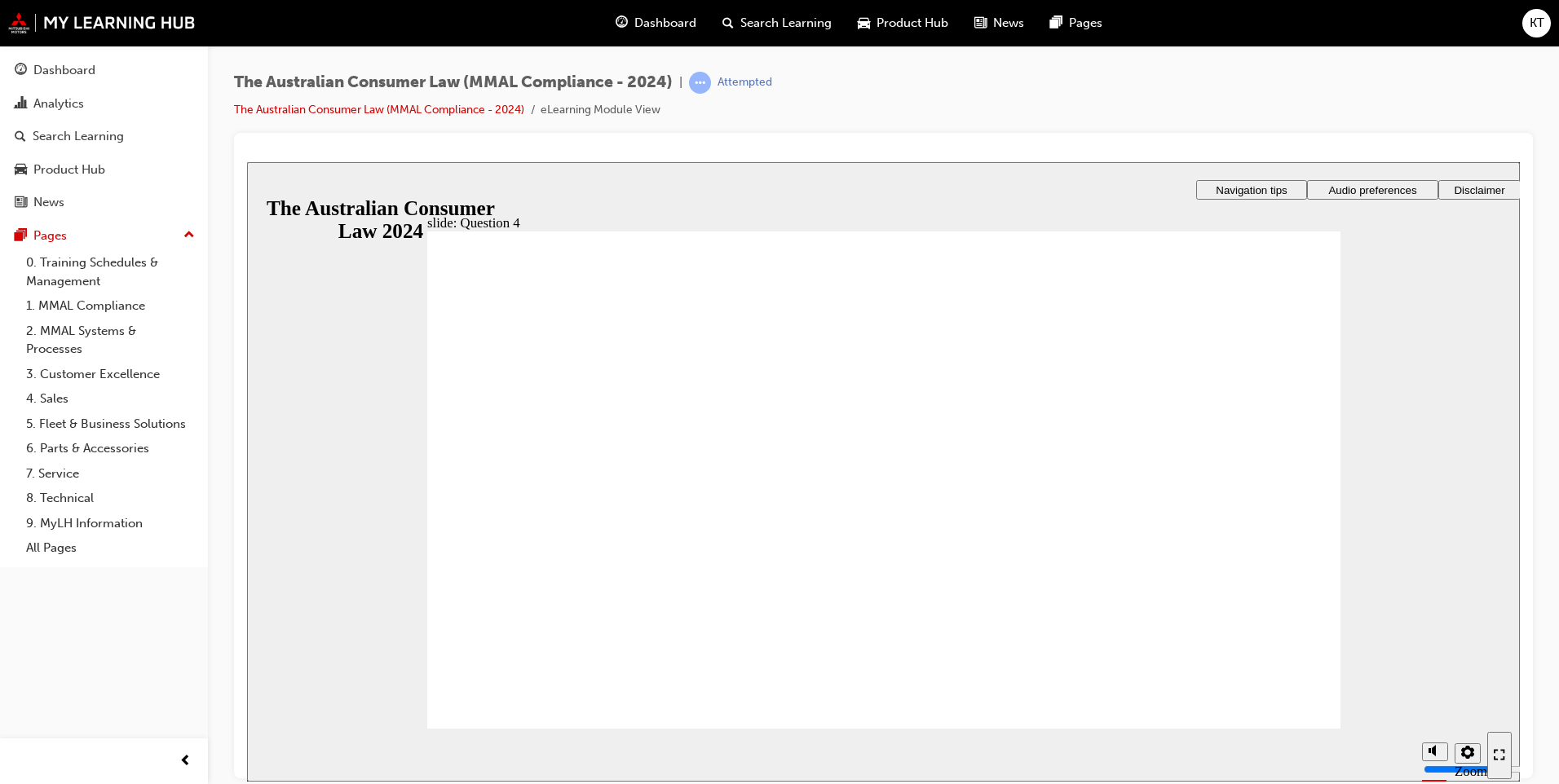
checkbox input "true"
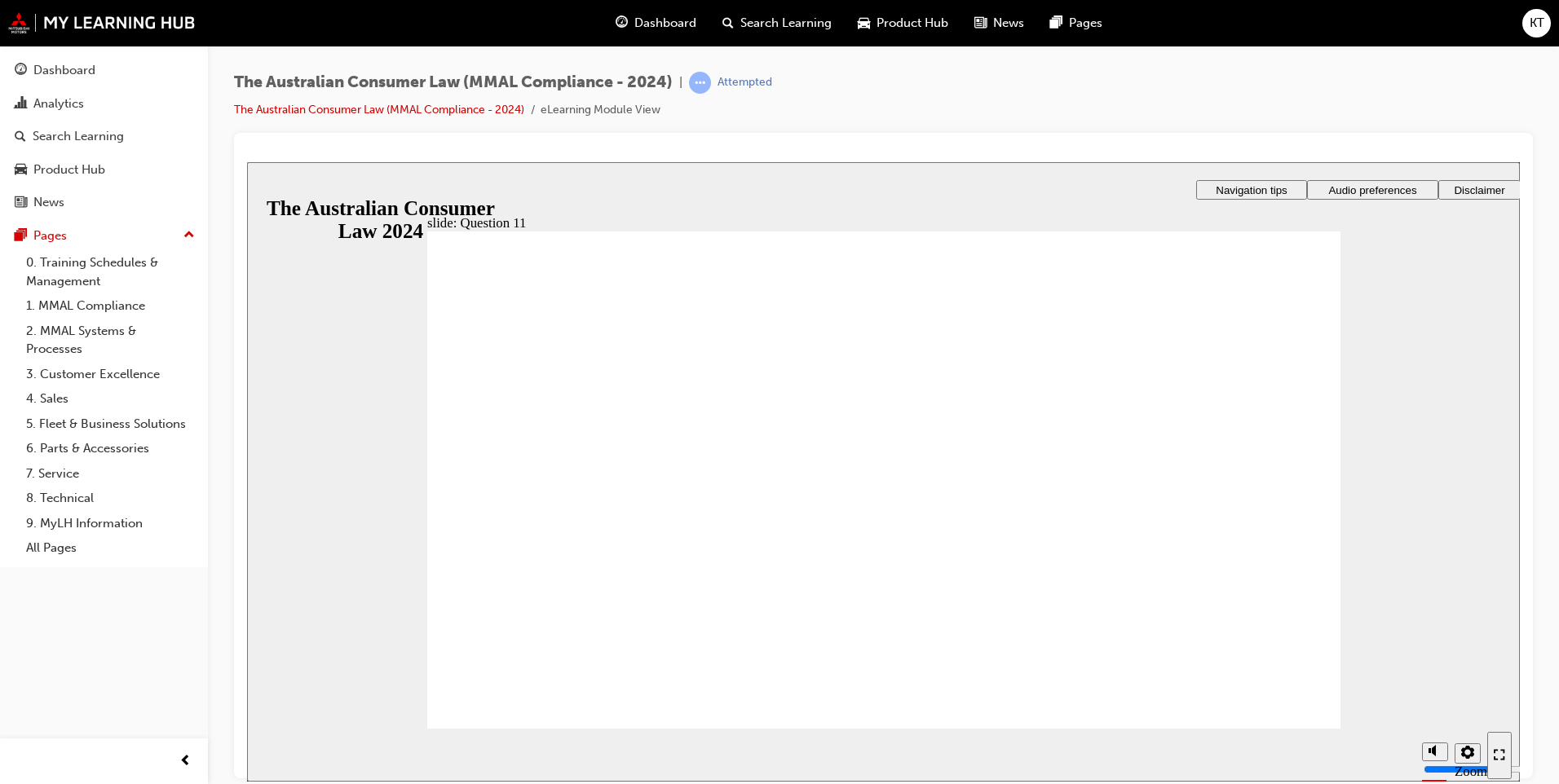
checkbox input "true"
radio input "true"
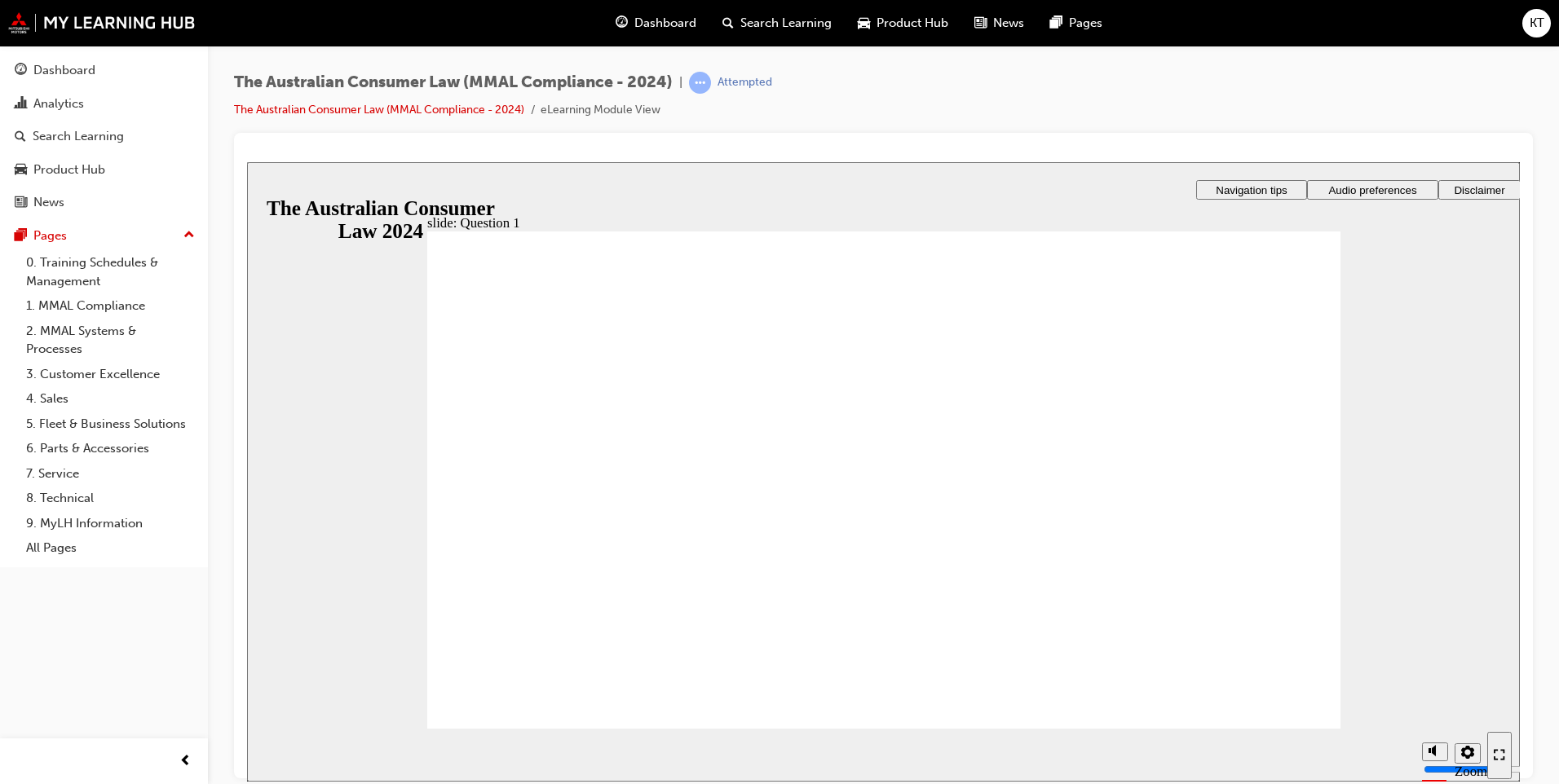
radio input "true"
drag, startPoint x: 1310, startPoint y: 681, endPoint x: 1310, endPoint y: 700, distance: 19.0
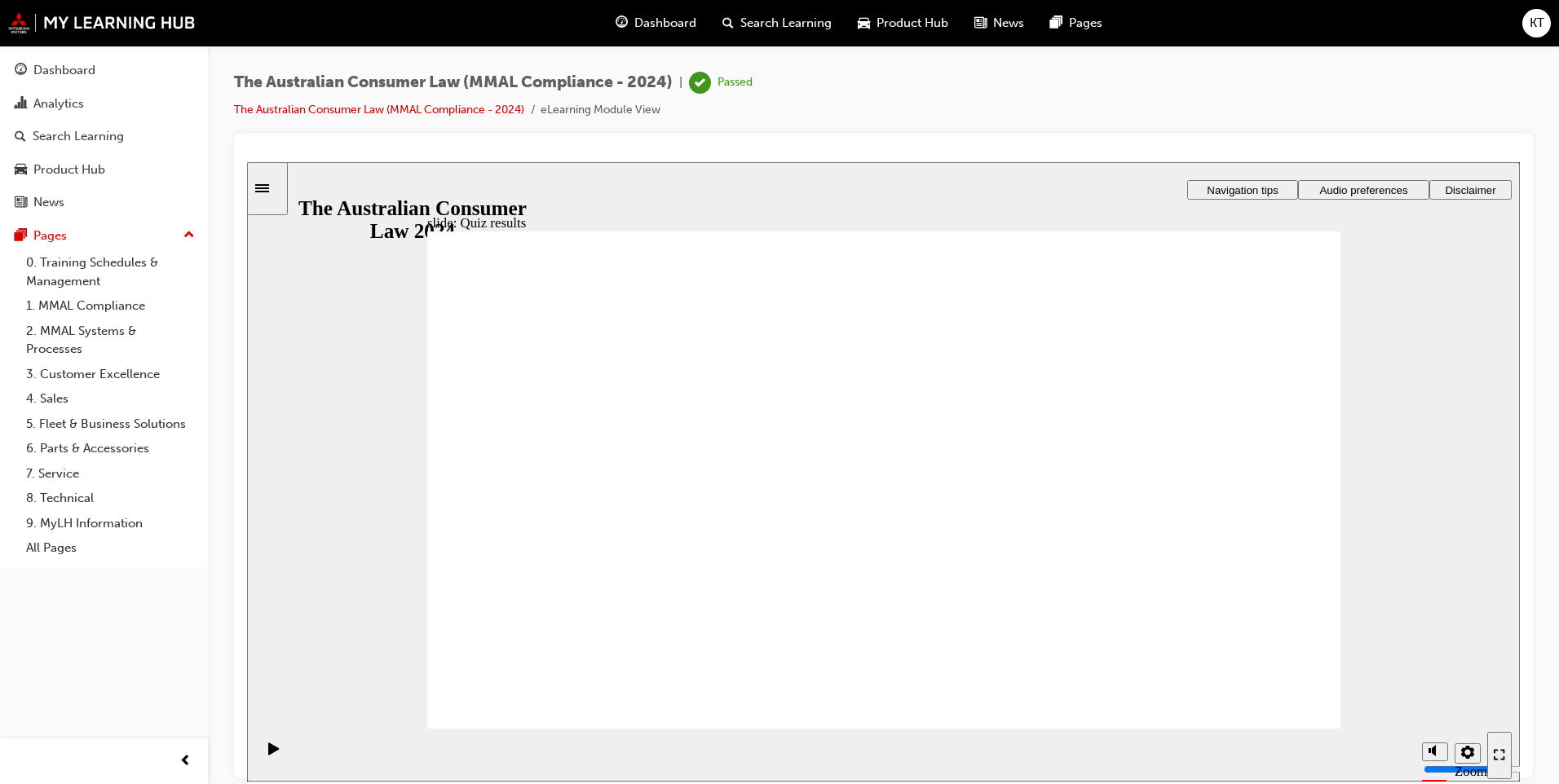
click at [43, 113] on div "Analytics" at bounding box center [103, 104] width 179 height 21
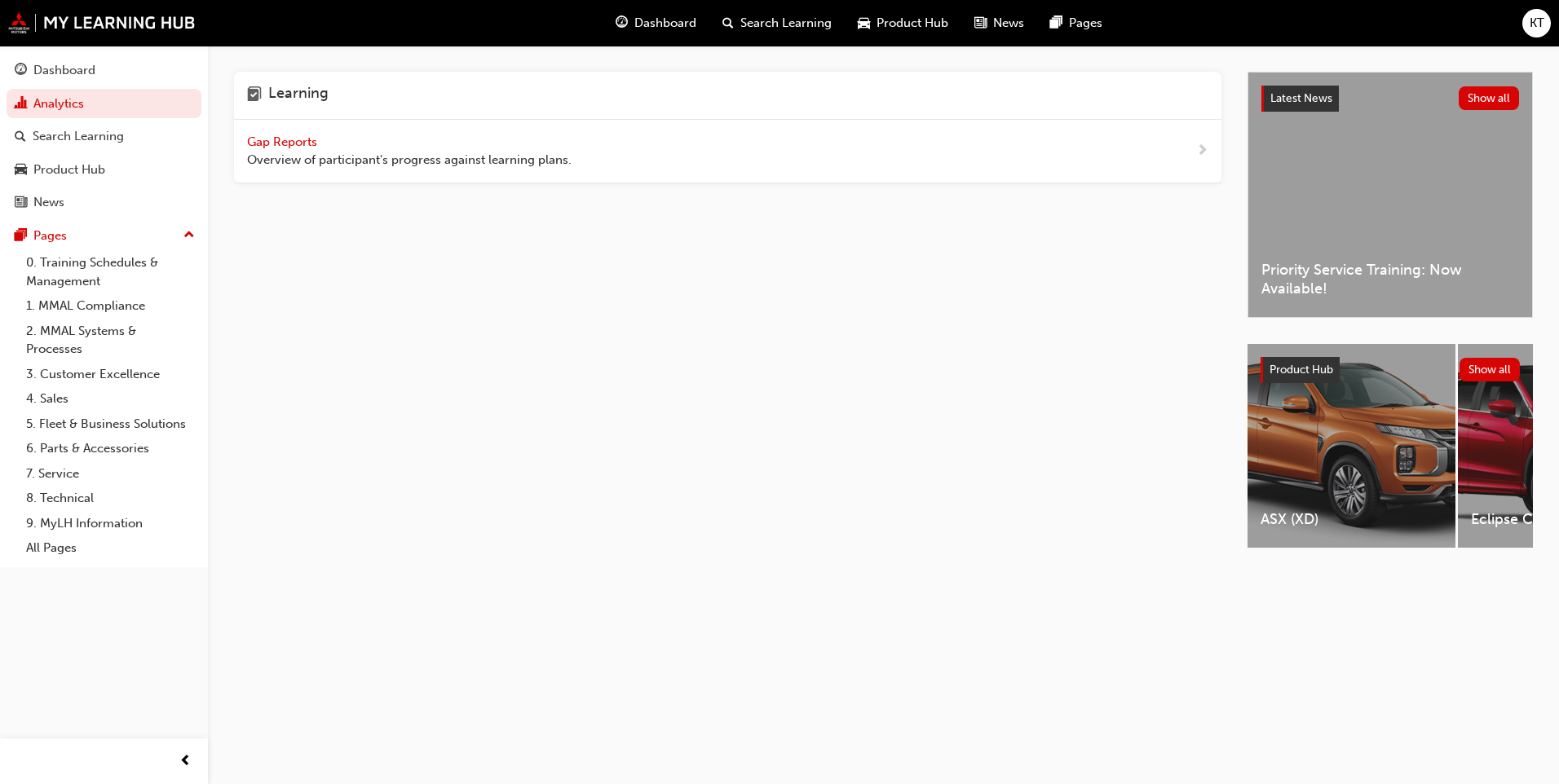
click at [263, 138] on span "Gap Reports" at bounding box center [284, 141] width 74 height 15
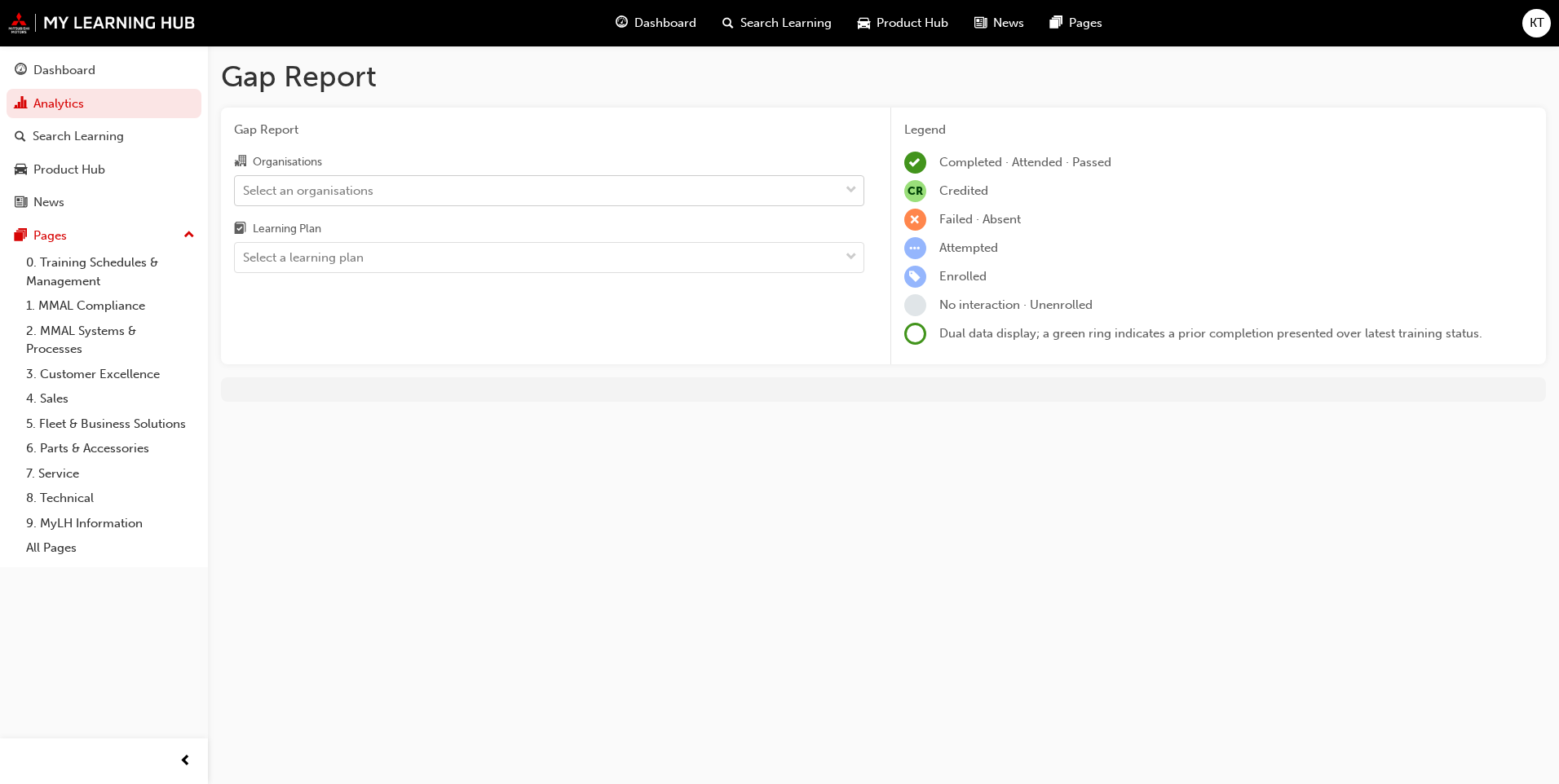
click at [442, 190] on div "Select an organisations" at bounding box center [537, 190] width 604 height 28
click at [245, 190] on input "Organisations Select an organisations" at bounding box center [244, 190] width 2 height 14
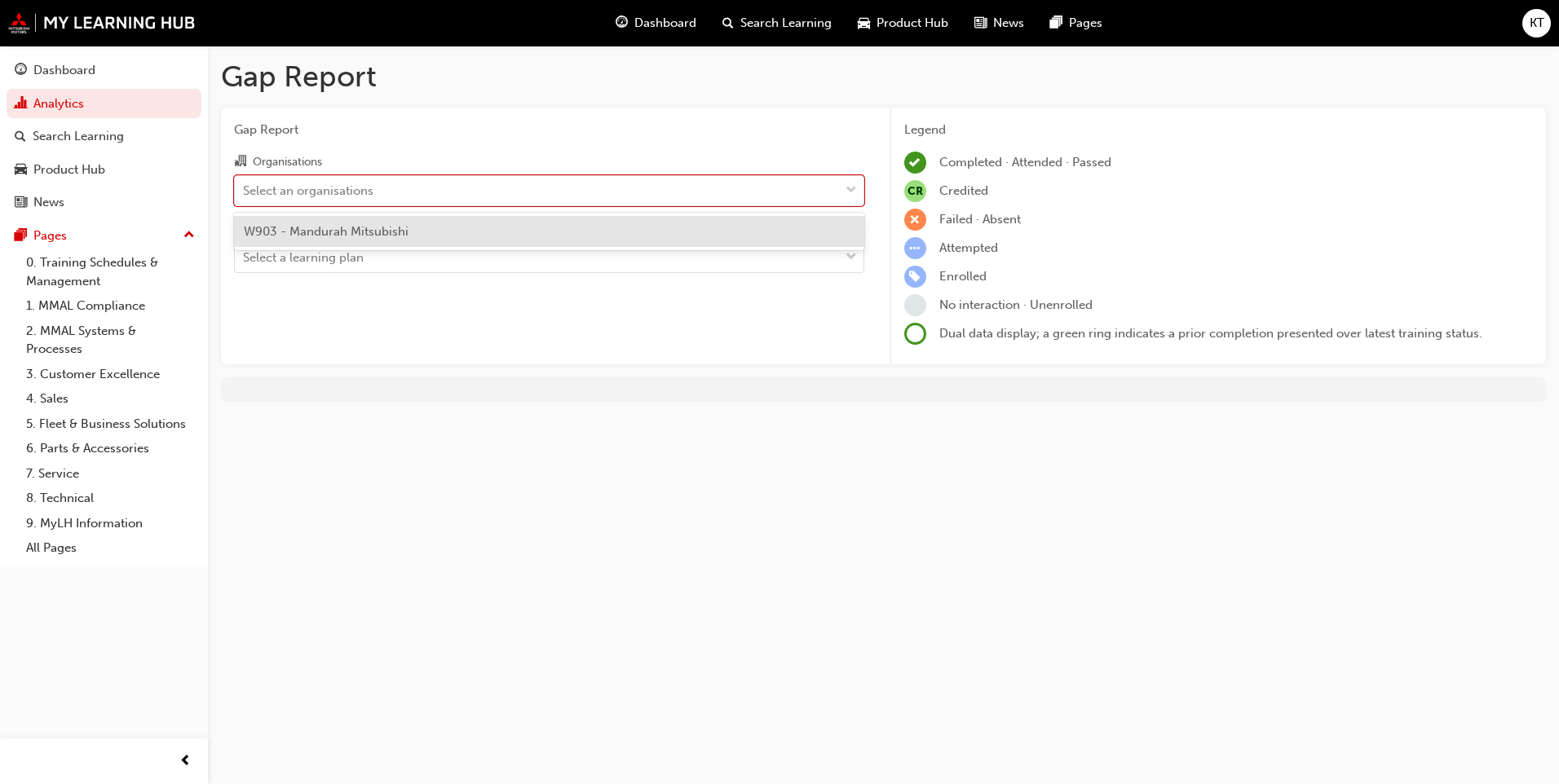
click at [434, 231] on div "W903 - Mandurah Mitsubishi" at bounding box center [549, 232] width 630 height 32
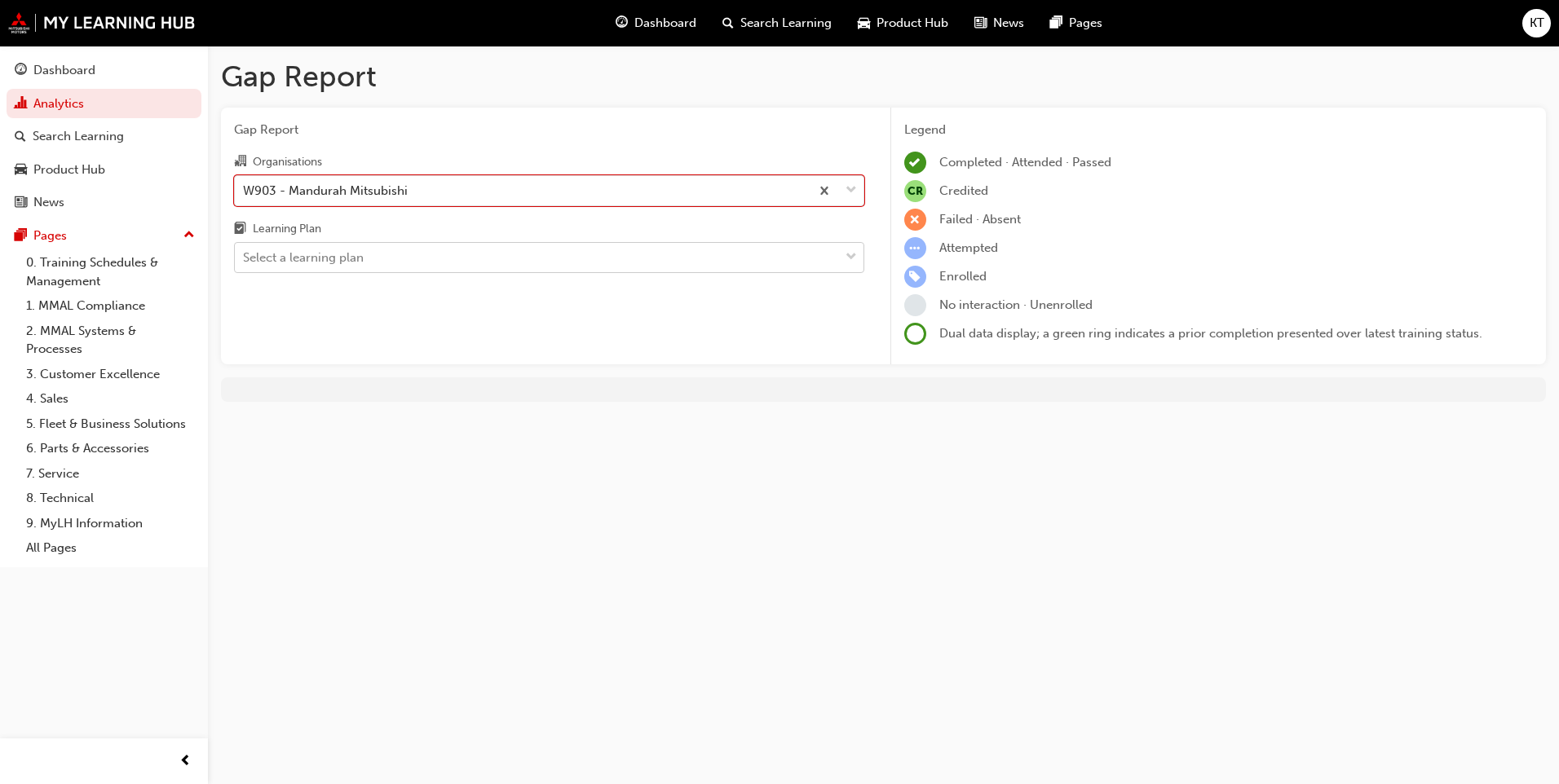
click at [422, 247] on div "Select a learning plan" at bounding box center [537, 257] width 604 height 28
click at [245, 251] on input "Learning Plan Select a learning plan" at bounding box center [244, 257] width 2 height 14
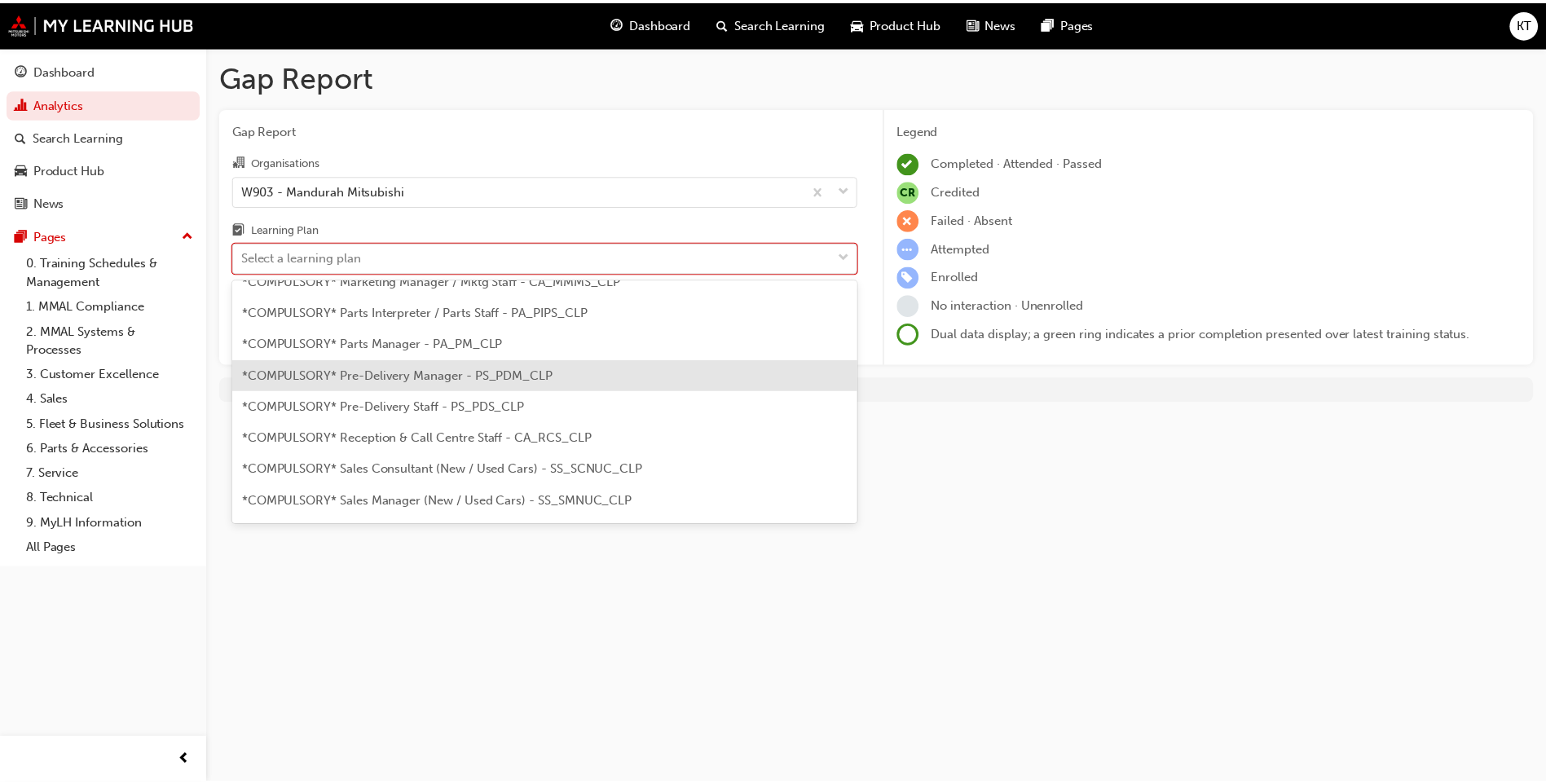
scroll to position [408, 0]
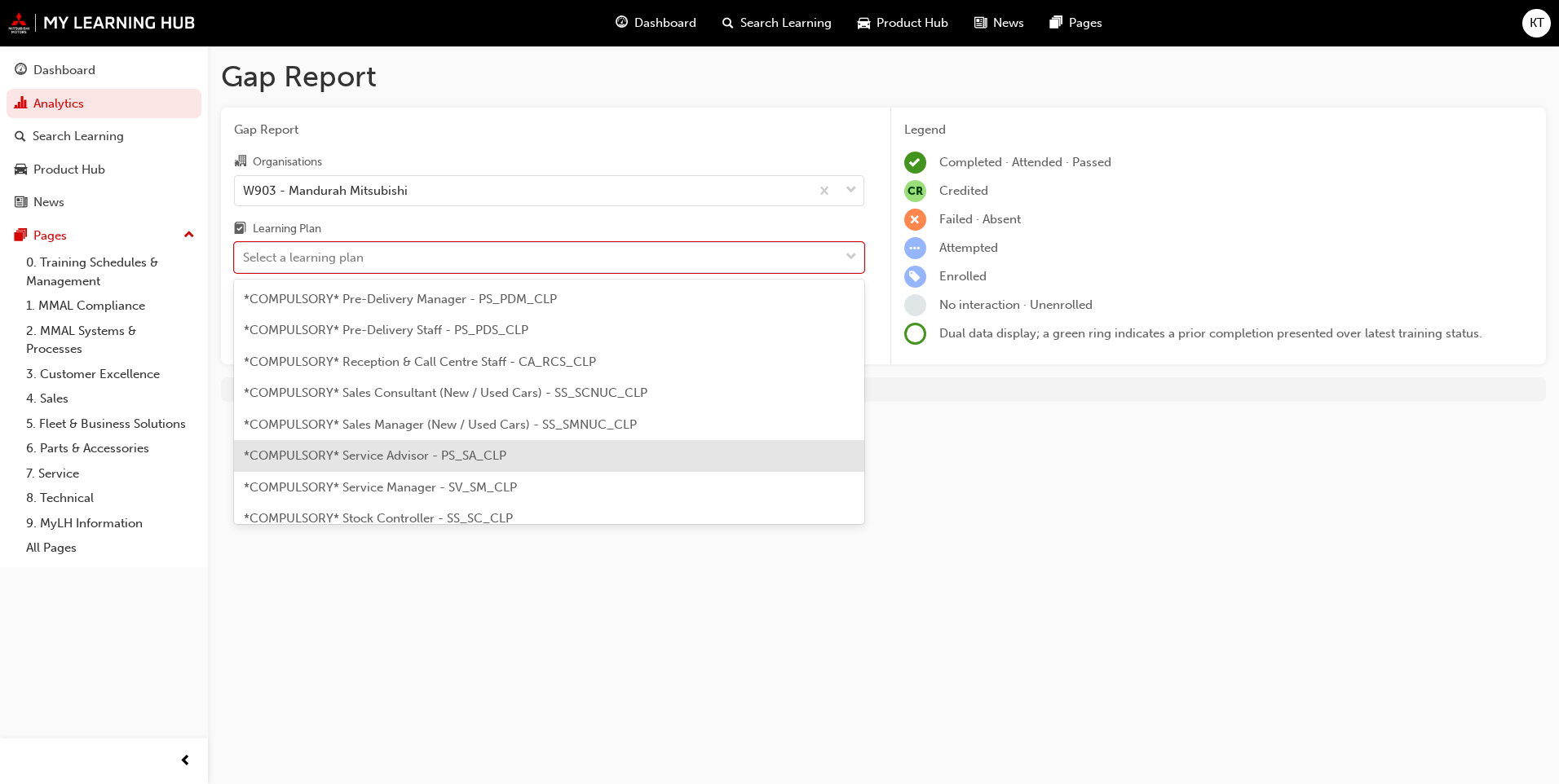
click at [463, 462] on span "*COMPULSORY* Service Advisor - PS_SA_CLP" at bounding box center [375, 455] width 263 height 15
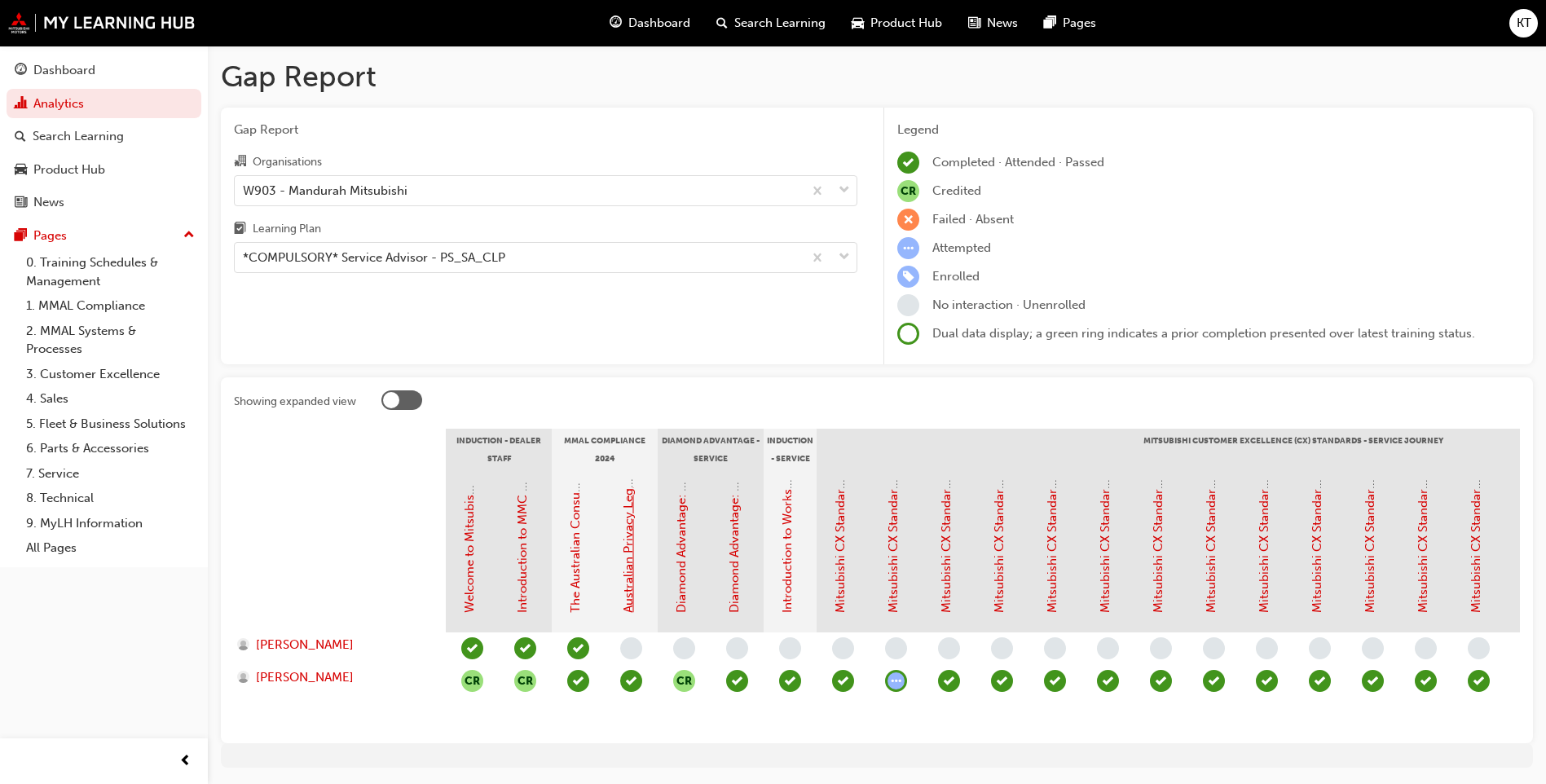
click at [626, 561] on link "Australian Privacy Legislation (MMAL Compliance - 2024)" at bounding box center [628, 451] width 15 height 325
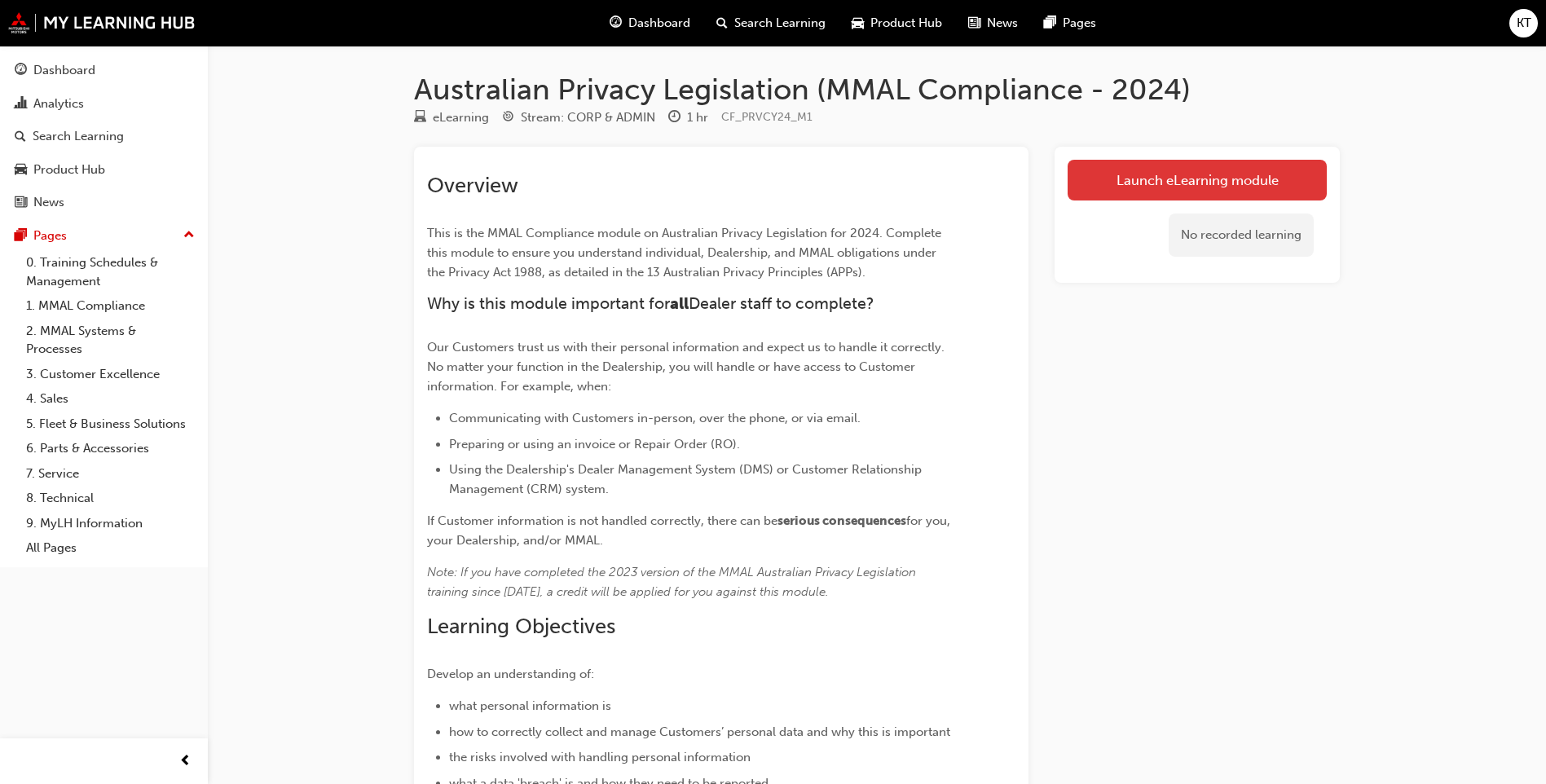
click at [1213, 190] on link "Launch eLearning module" at bounding box center [1197, 180] width 259 height 41
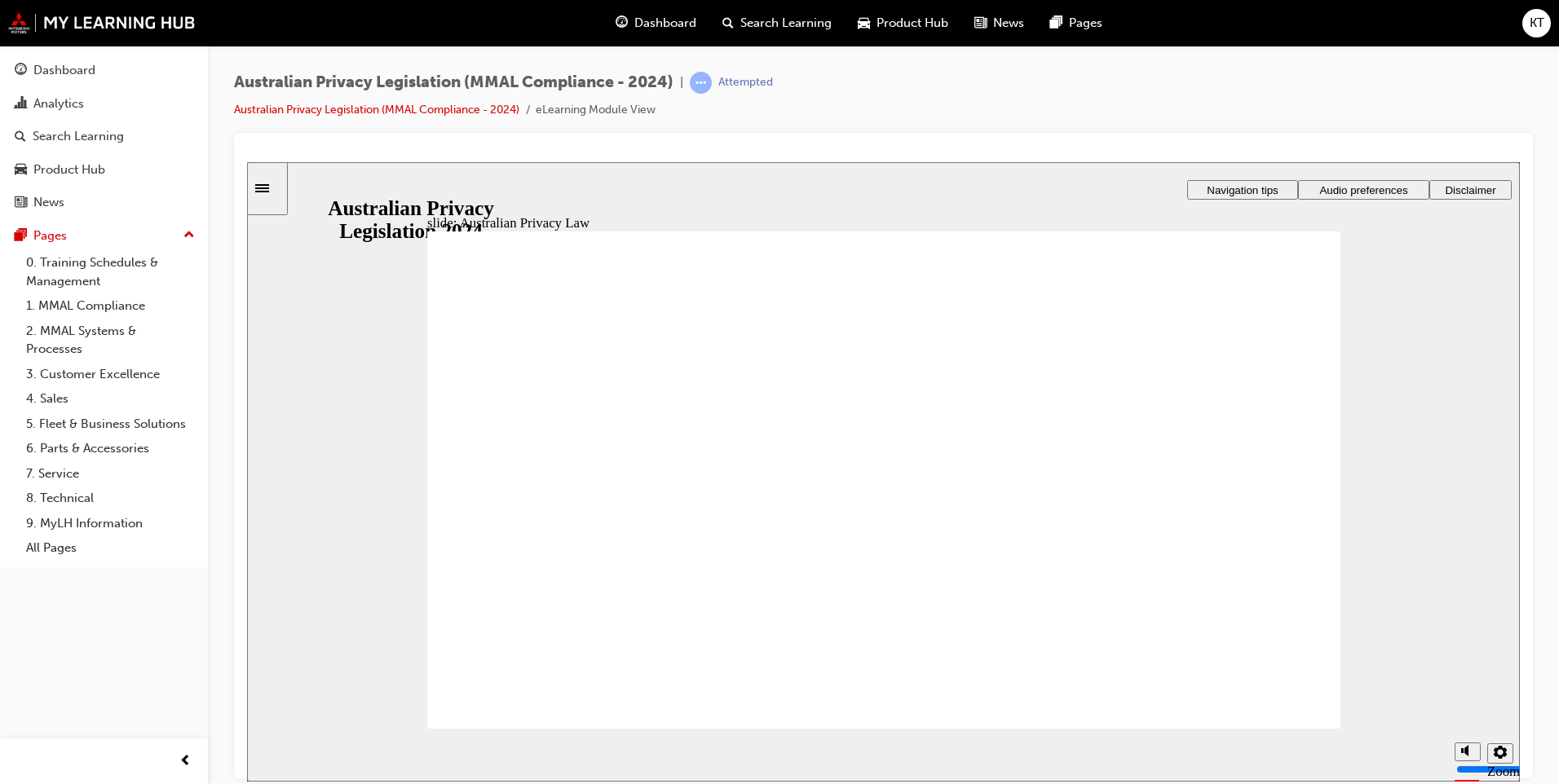
checkbox input "true"
drag, startPoint x: 448, startPoint y: 433, endPoint x: 599, endPoint y: 472, distance: 156.0
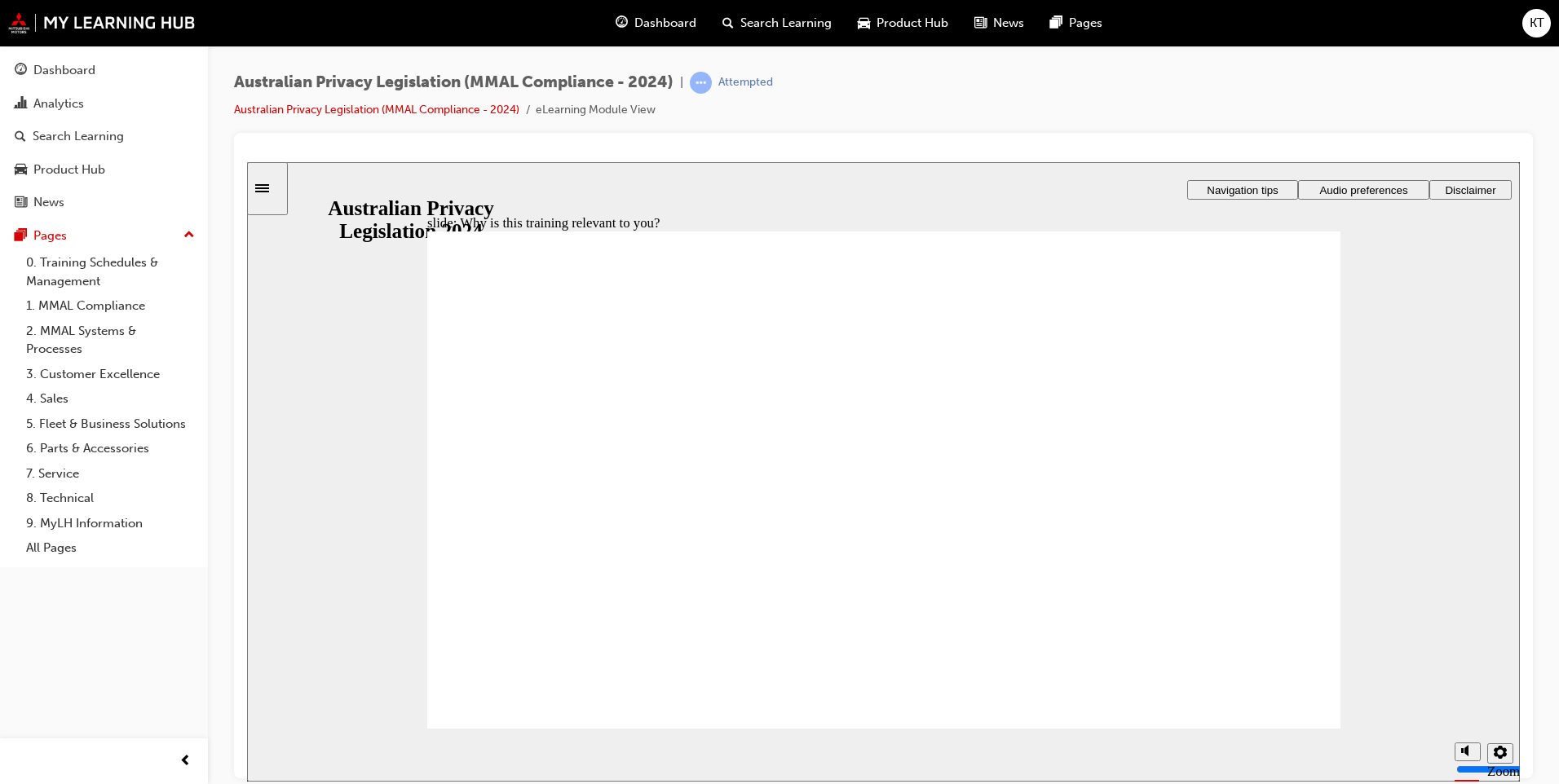
checkbox input "true"
